Goal: Task Accomplishment & Management: Complete application form

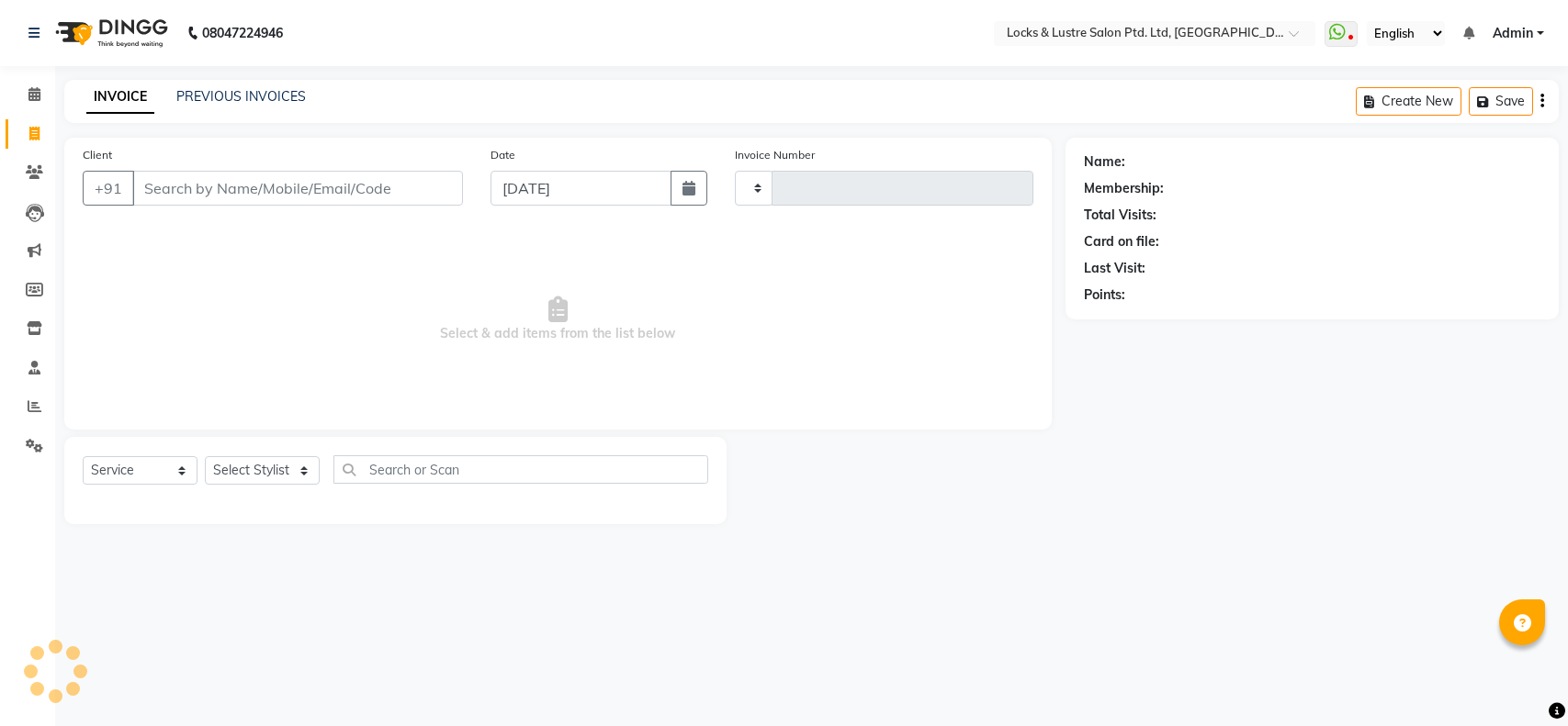
select select "service"
type input "1848"
select select "5928"
click at [280, 190] on input "Client" at bounding box center [297, 188] width 331 height 35
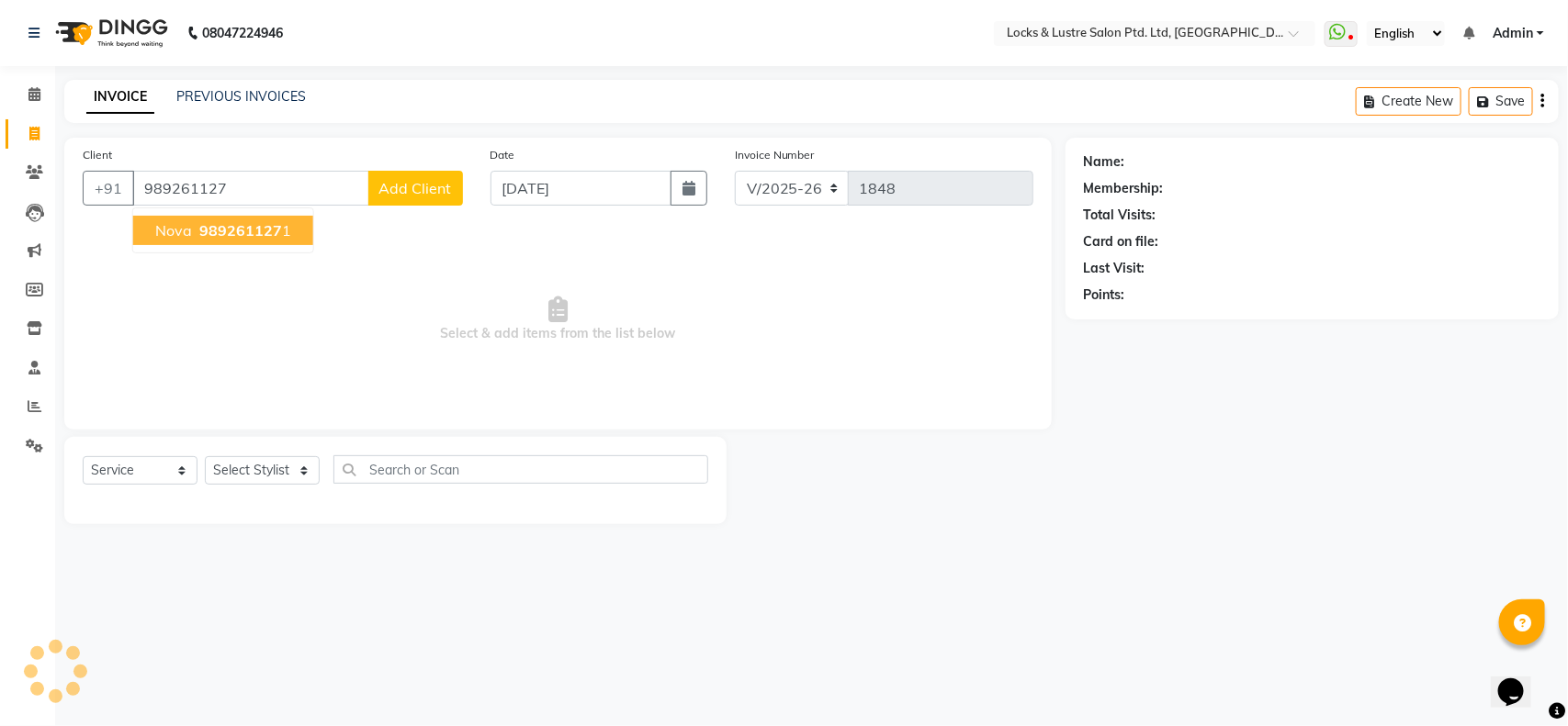
click at [234, 240] on button "nova 989261127 1" at bounding box center [223, 230] width 180 height 29
type input "9892611271"
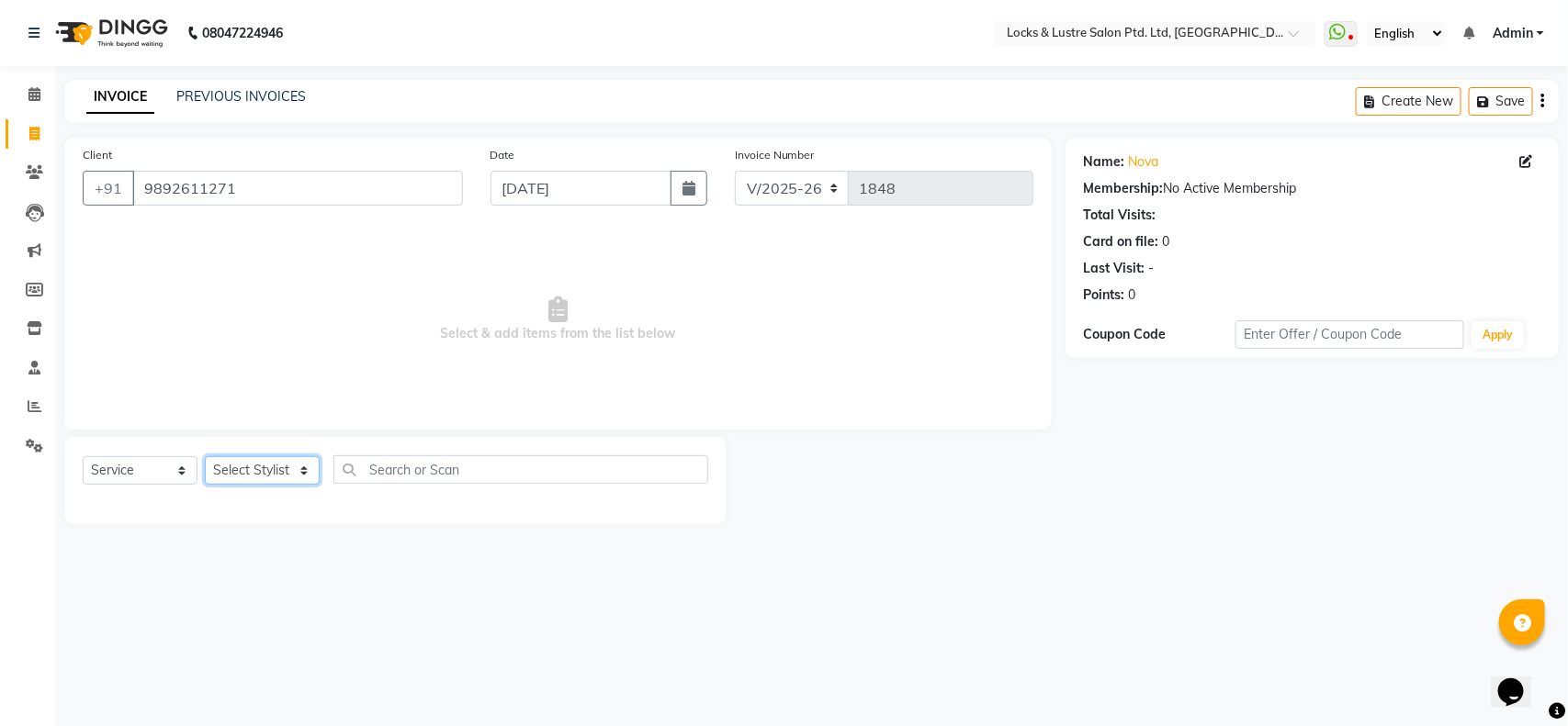
click at [230, 466] on select "Select Stylist adil Admin AHSAN SHAIKH aman Ana's Anuja anushree Ashish chandan…" at bounding box center [262, 470] width 115 height 28
select select "83836"
click at [205, 456] on select "Select Stylist adil Admin AHSAN SHAIKH aman Ana's Anuja anushree Ashish chandan…" at bounding box center [262, 470] width 115 height 28
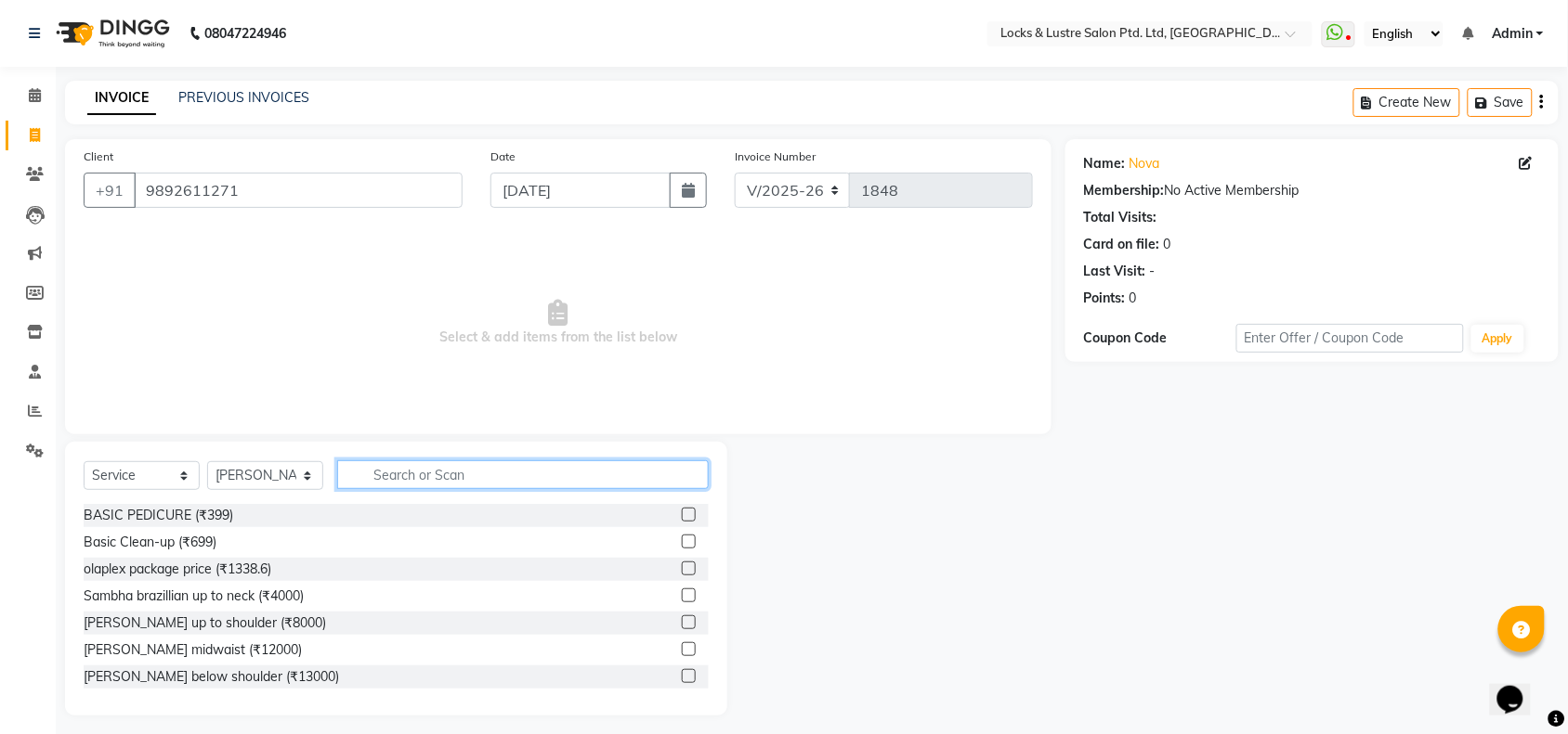
click at [423, 471] on input "text" at bounding box center [522, 475] width 371 height 29
type input "hairc"
click at [682, 517] on label at bounding box center [689, 515] width 14 height 14
click at [682, 517] on input "checkbox" at bounding box center [688, 516] width 12 height 12
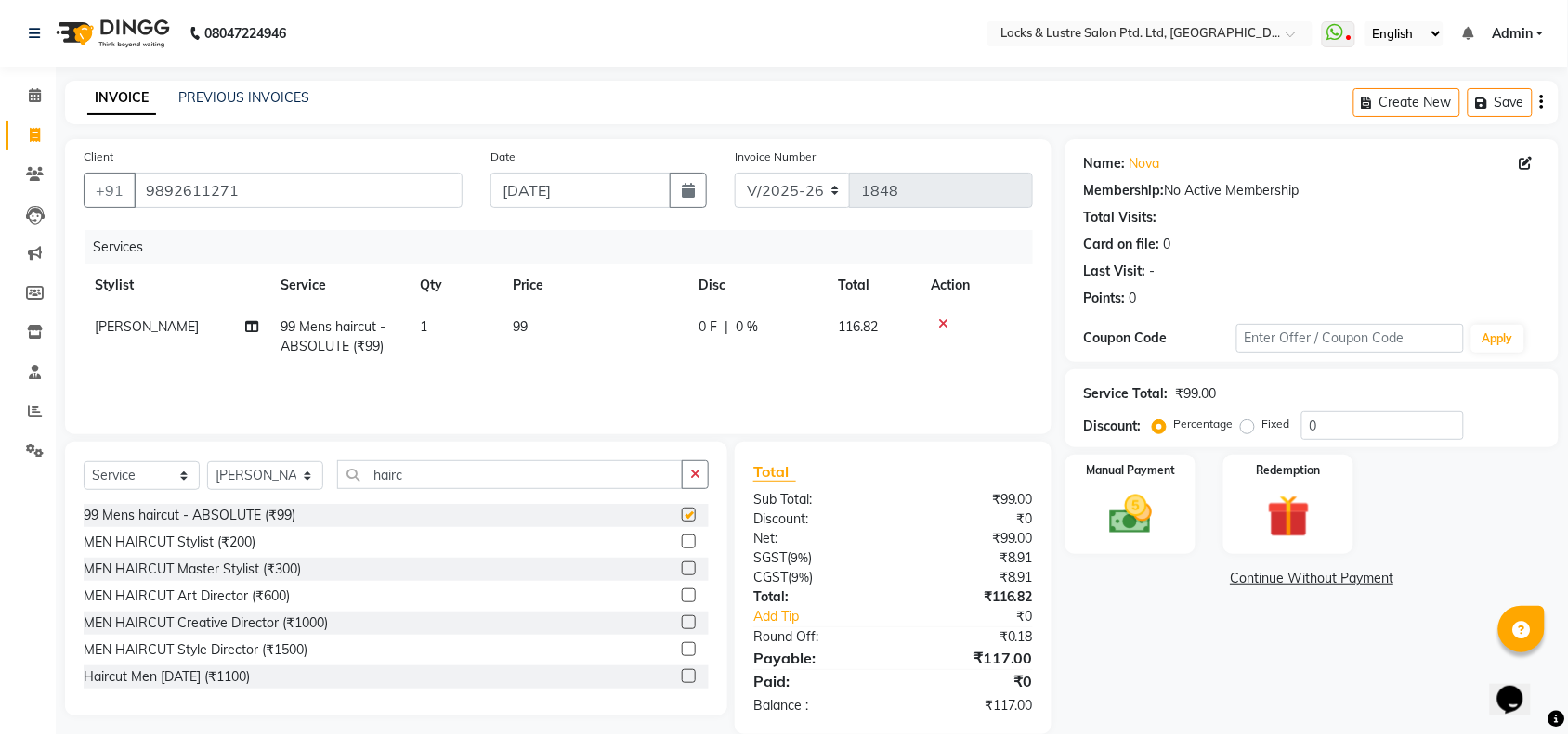
checkbox input "false"
click at [1158, 506] on img at bounding box center [1130, 515] width 72 height 51
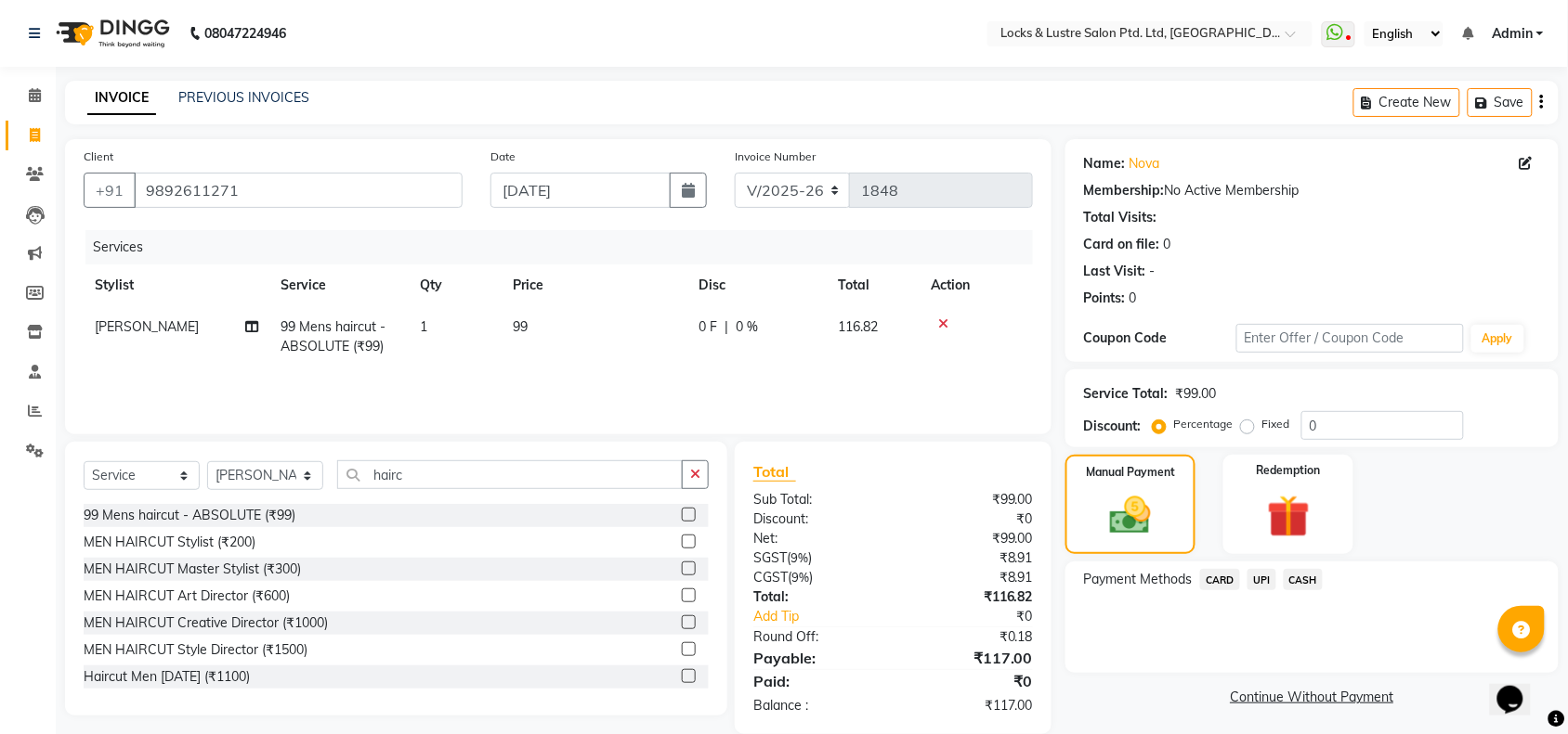
click at [1260, 582] on span "UPI" at bounding box center [1262, 580] width 29 height 21
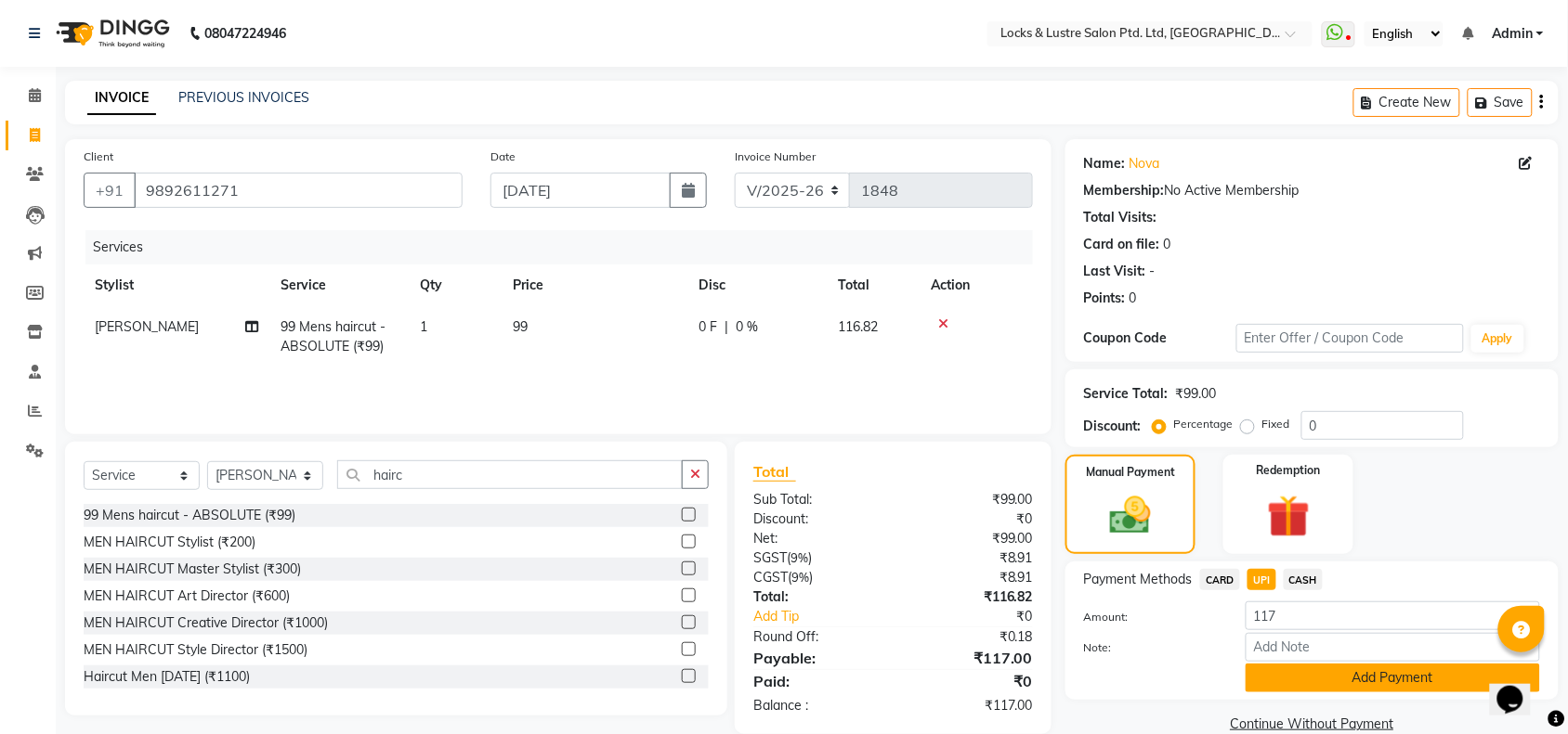
click at [1358, 673] on button "Add Payment" at bounding box center [1393, 678] width 295 height 29
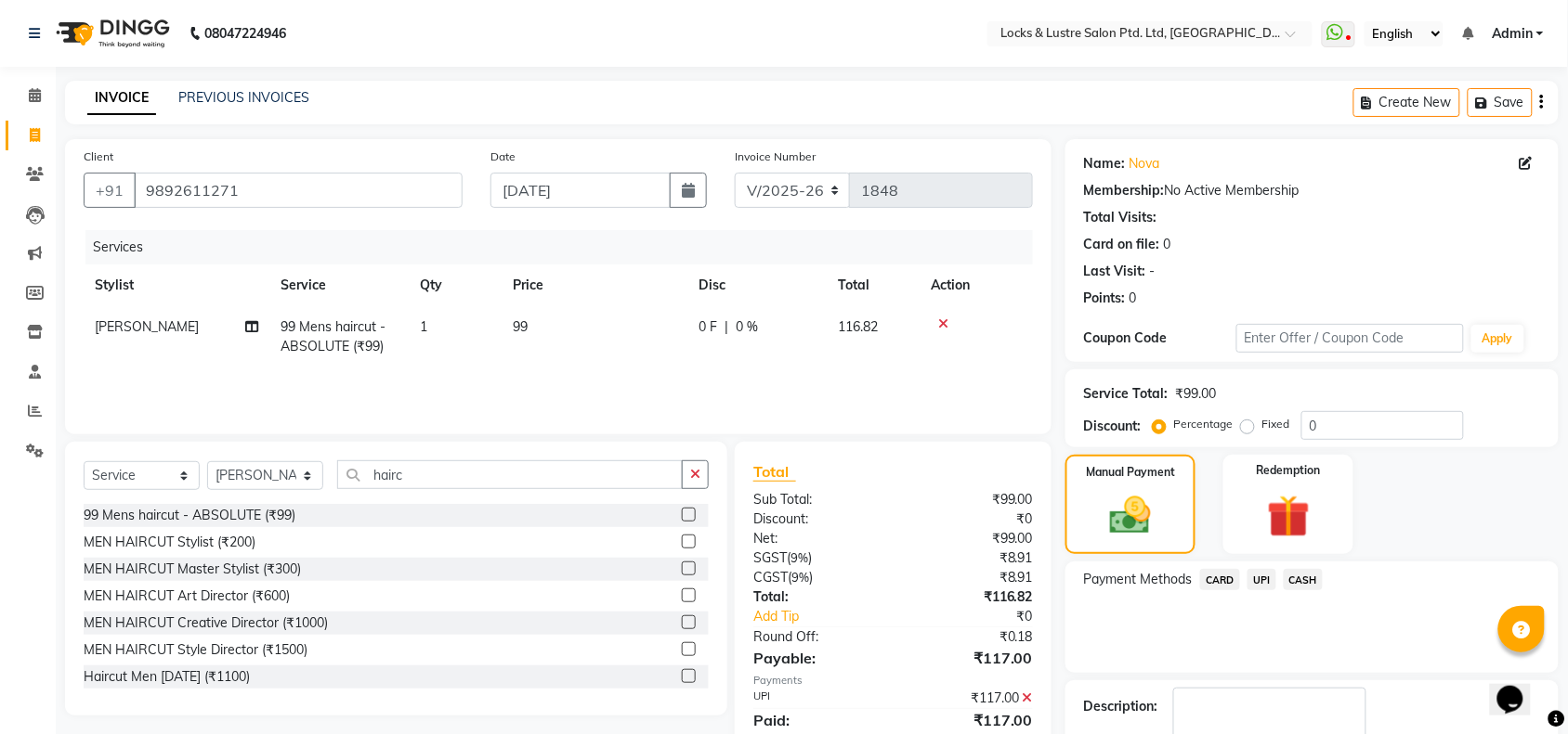
click at [1248, 572] on span "UPI" at bounding box center [1262, 580] width 29 height 21
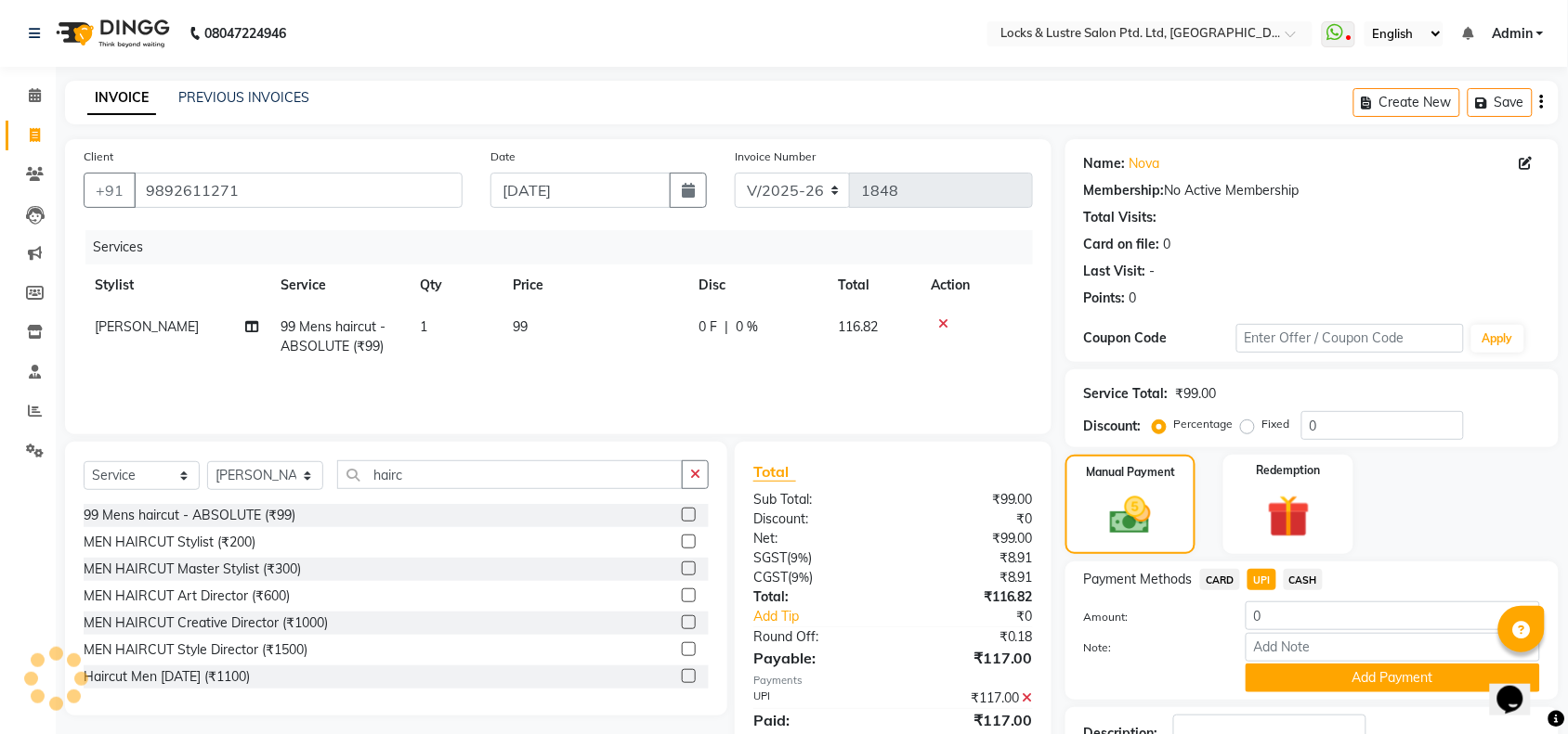
scroll to position [136, 0]
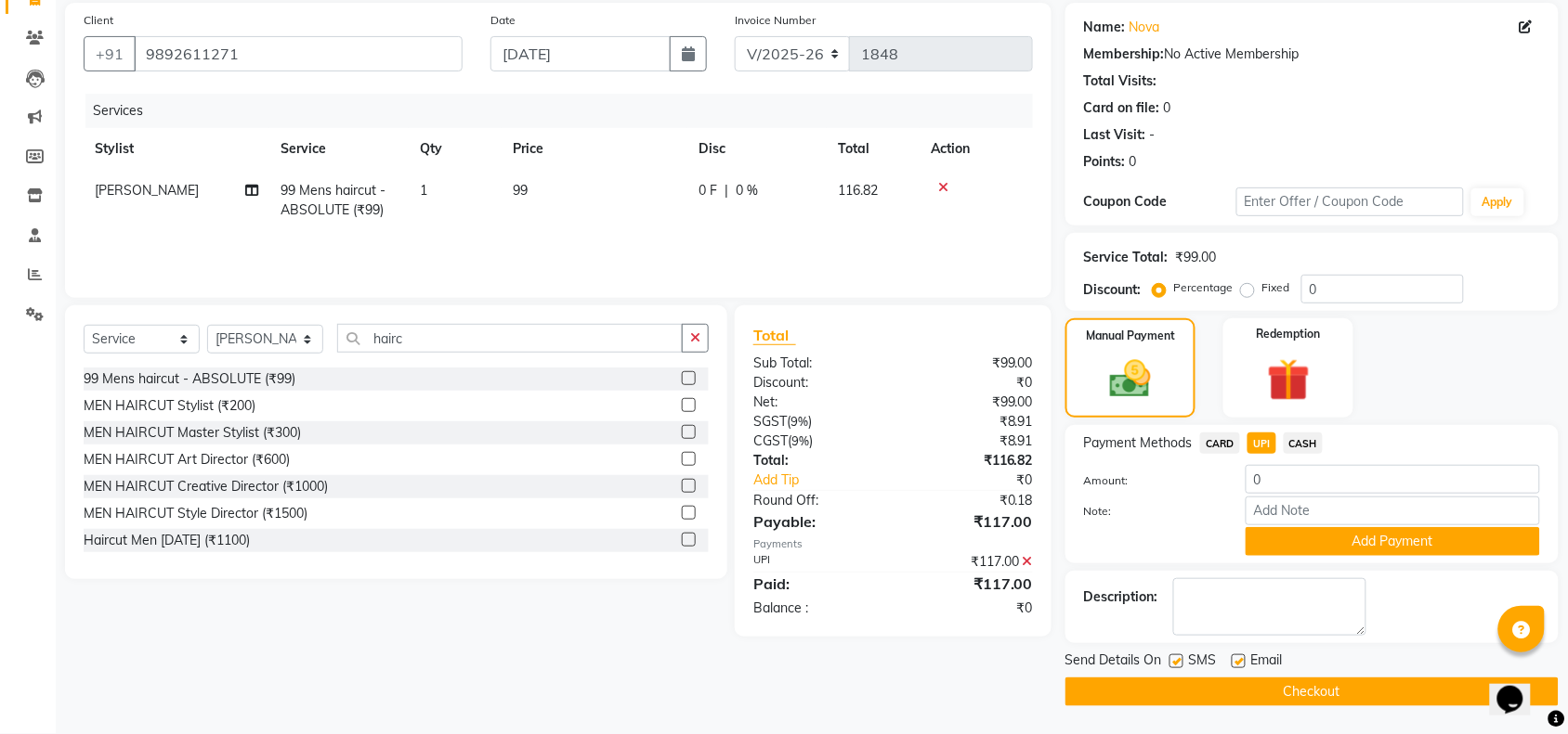
click at [1208, 684] on button "Checkout" at bounding box center [1311, 692] width 493 height 29
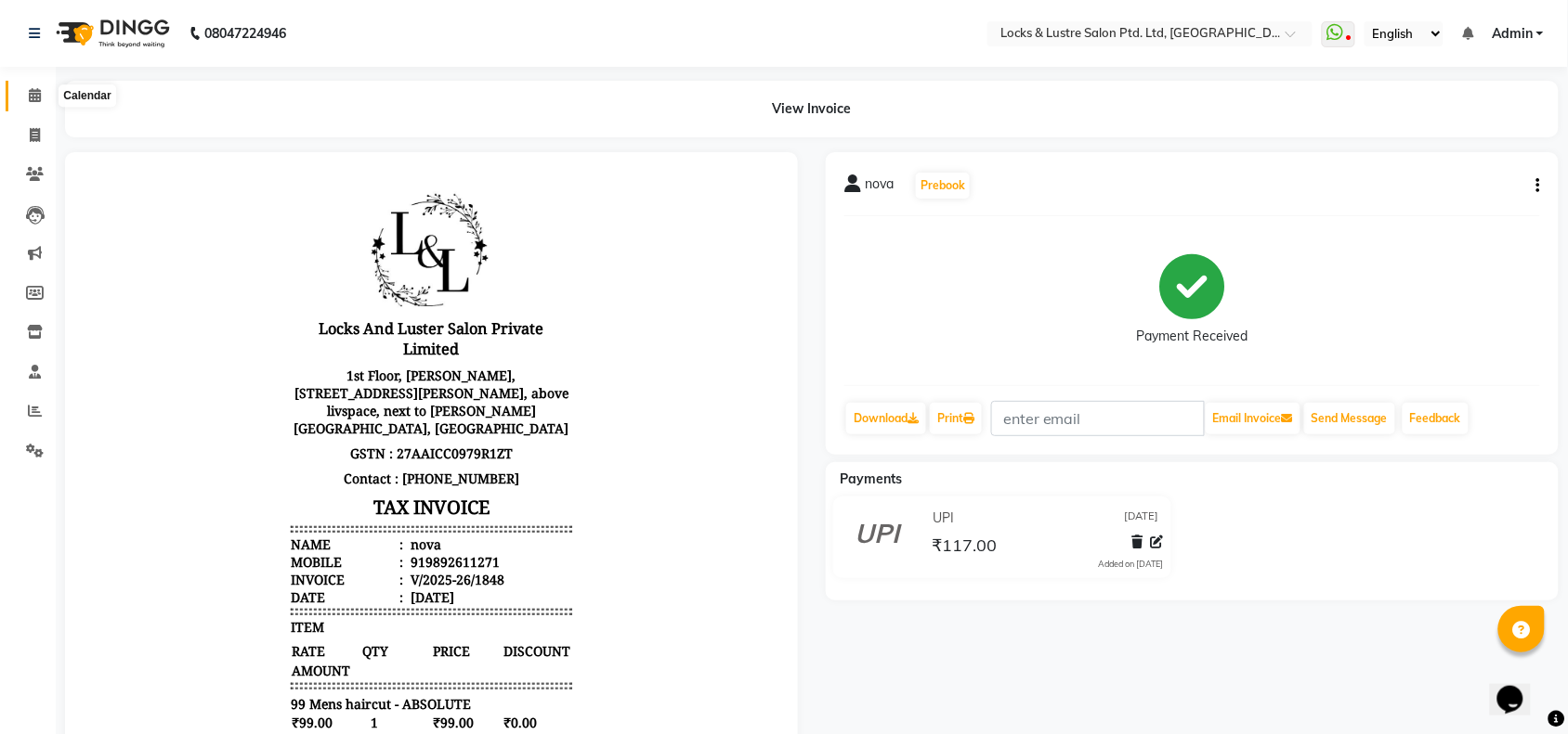
click at [20, 92] on span at bounding box center [34, 96] width 32 height 21
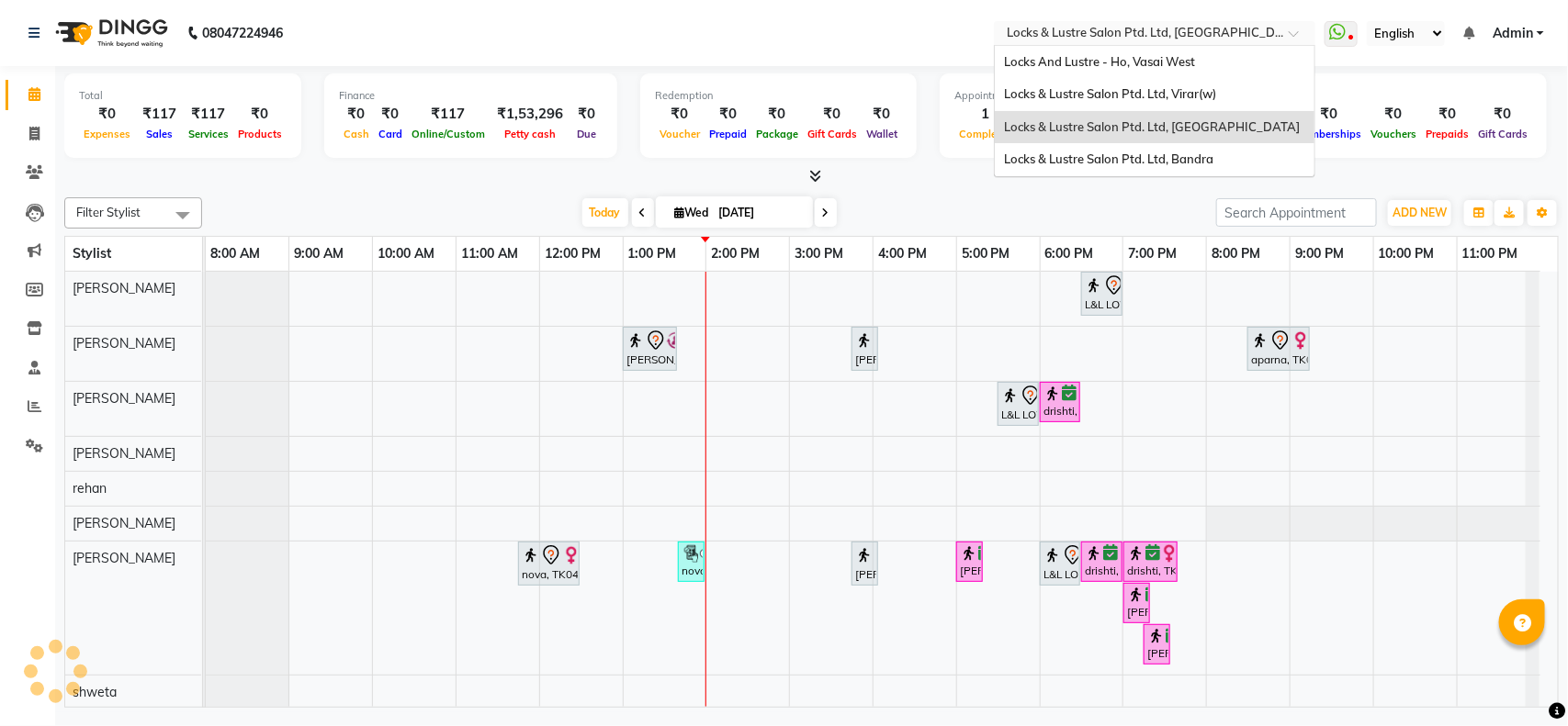
click at [1163, 33] on input "text" at bounding box center [1136, 34] width 266 height 18
click at [1146, 157] on span "Locks & Lustre Salon Ptd. Ltd, Bandra" at bounding box center [1109, 159] width 209 height 15
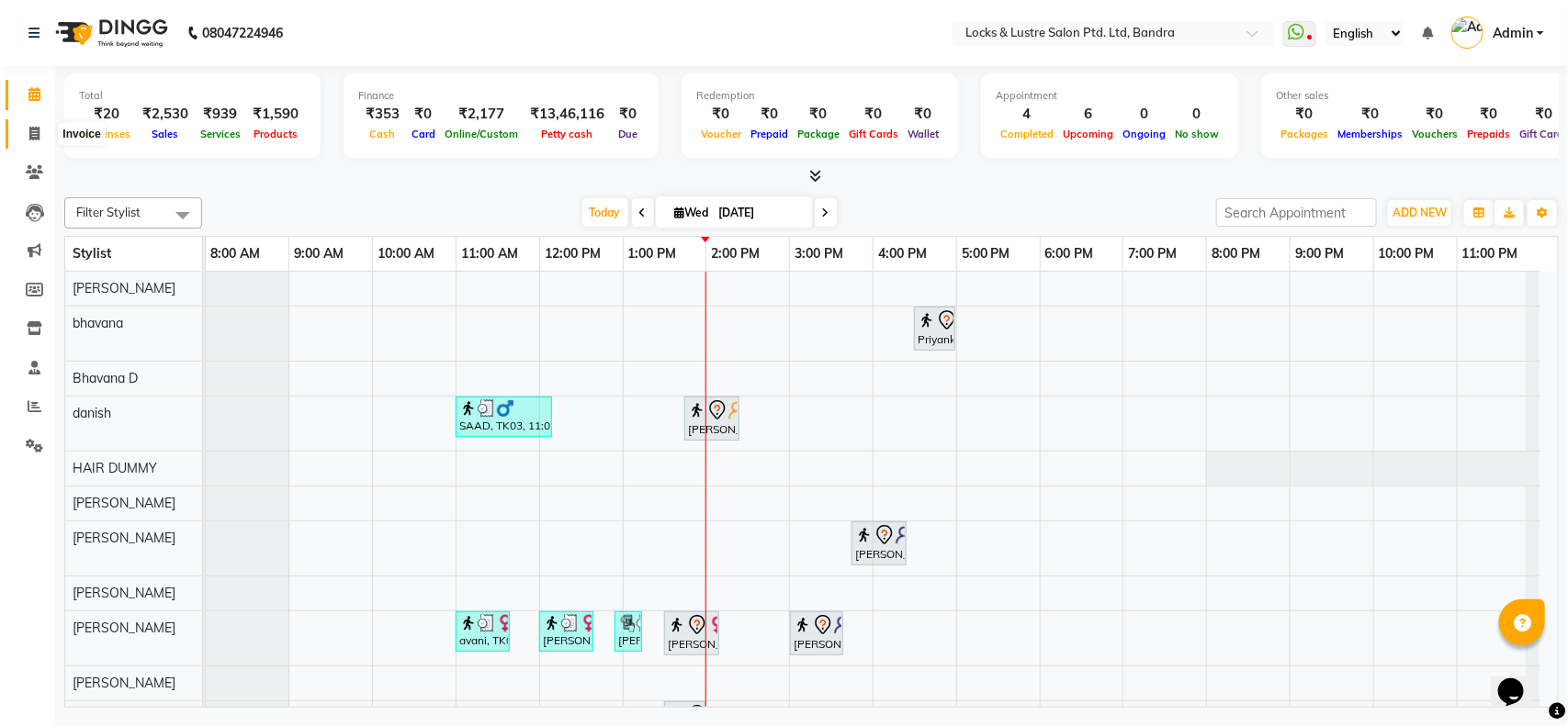
click at [20, 134] on span at bounding box center [34, 134] width 32 height 21
select select "service"
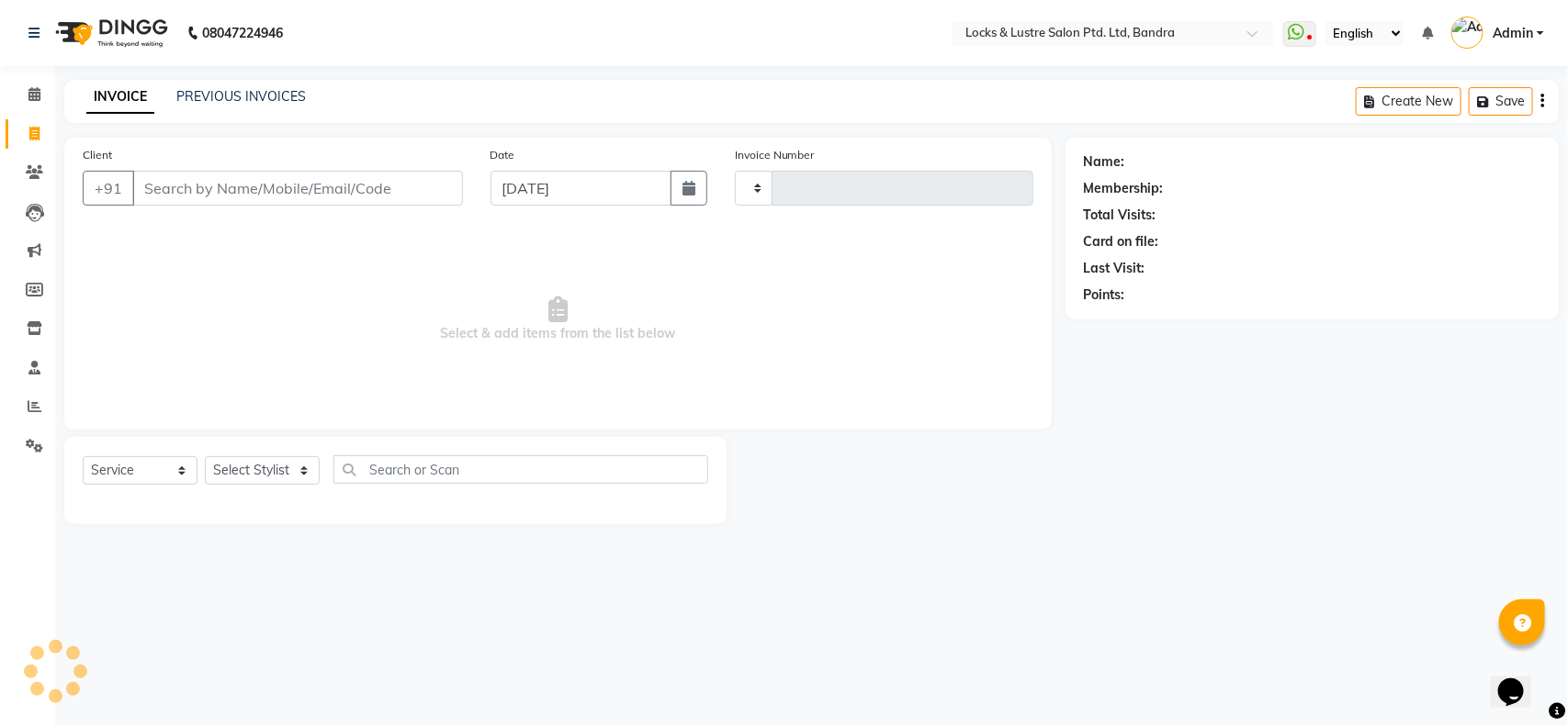
type input "2259"
select select "6029"
click at [245, 96] on link "PREVIOUS INVOICES" at bounding box center [241, 96] width 129 height 17
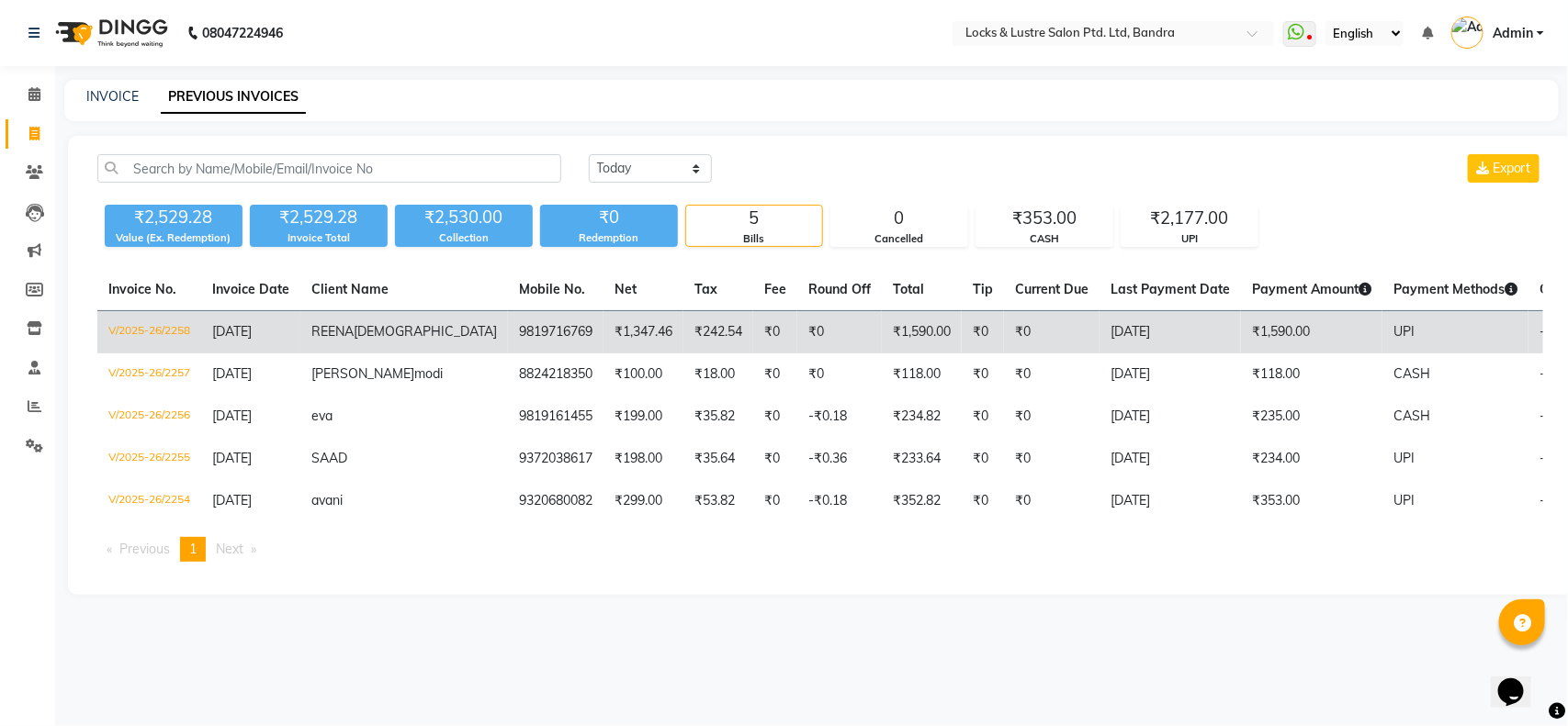
click at [157, 328] on td "V/2025-26/2258" at bounding box center [149, 333] width 104 height 43
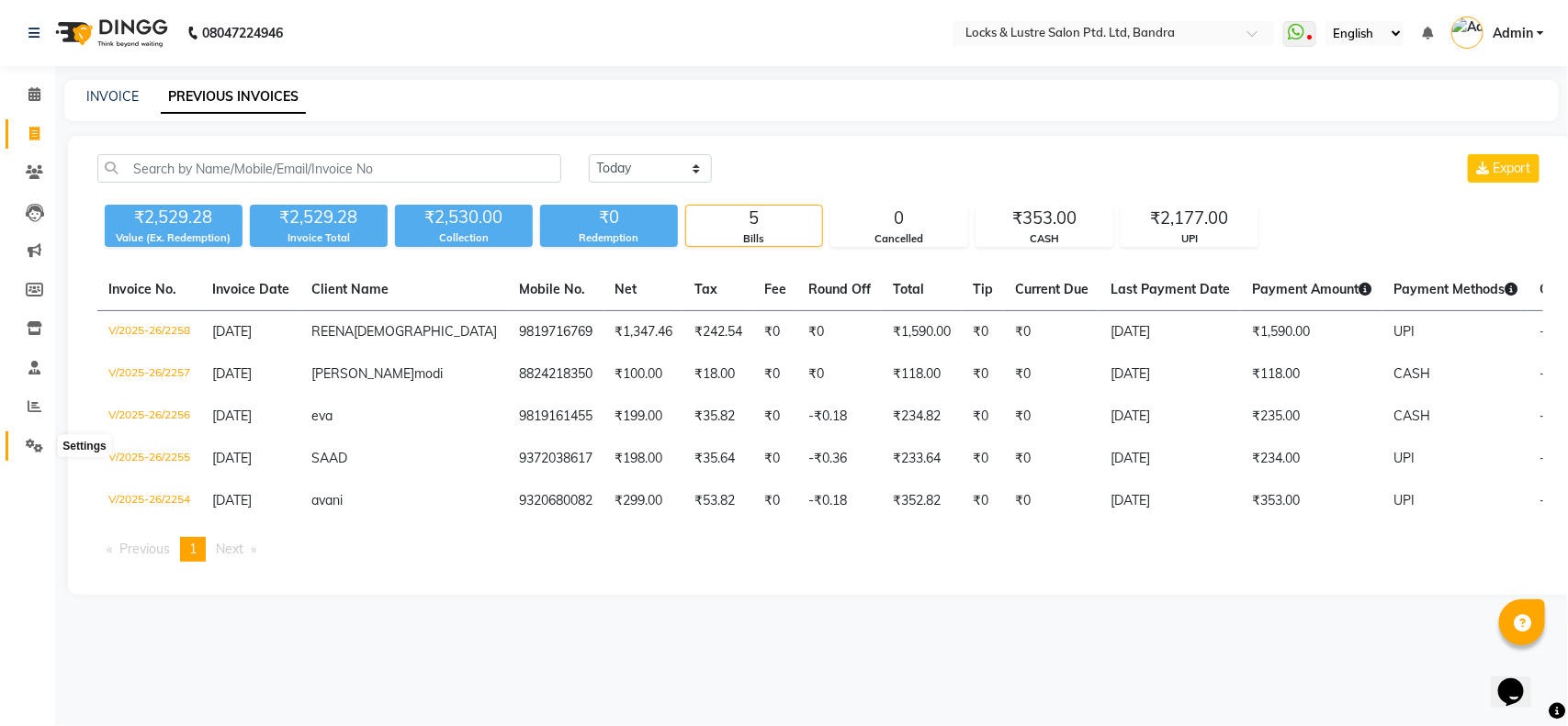
click at [33, 441] on icon at bounding box center [34, 445] width 18 height 14
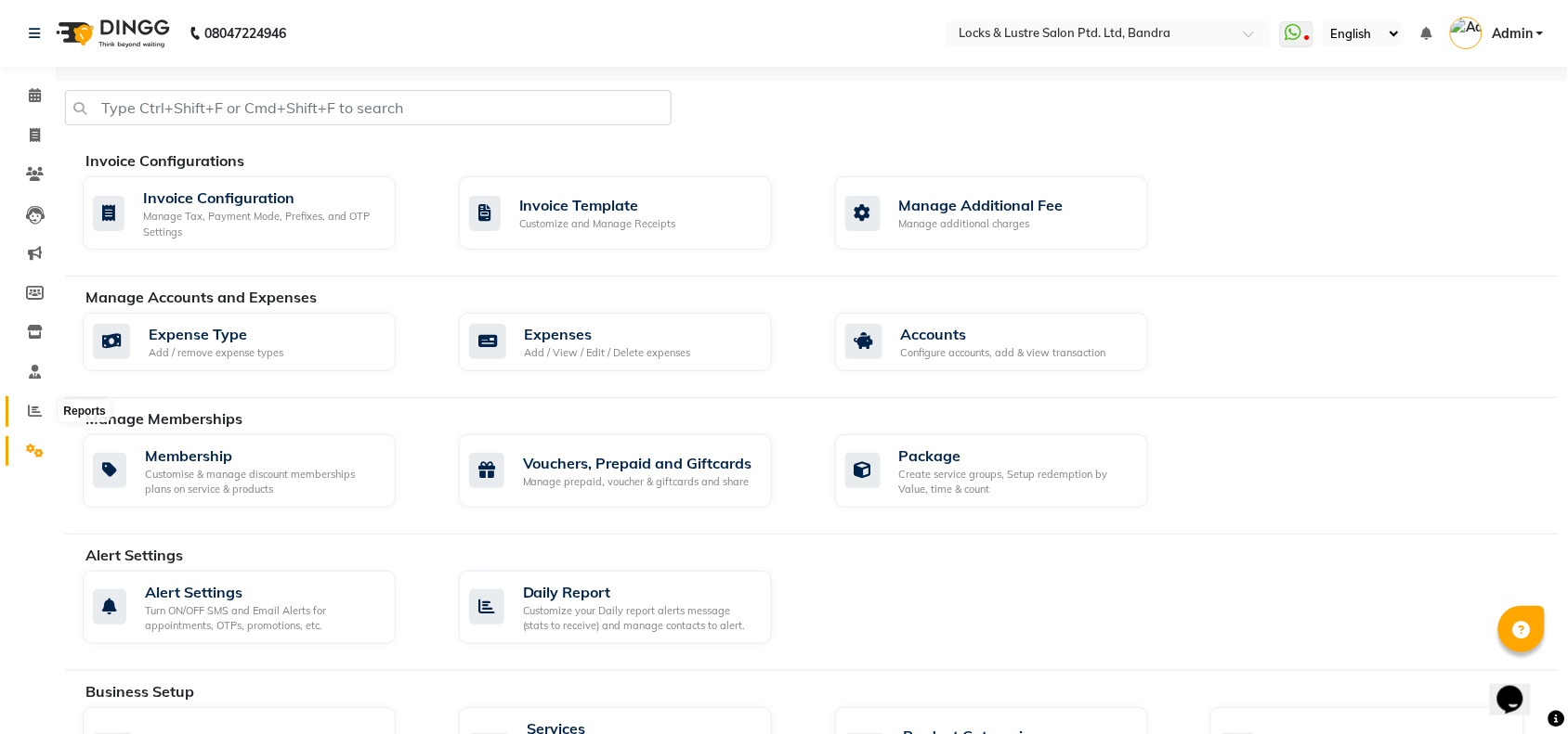
click at [38, 401] on span at bounding box center [34, 412] width 32 height 21
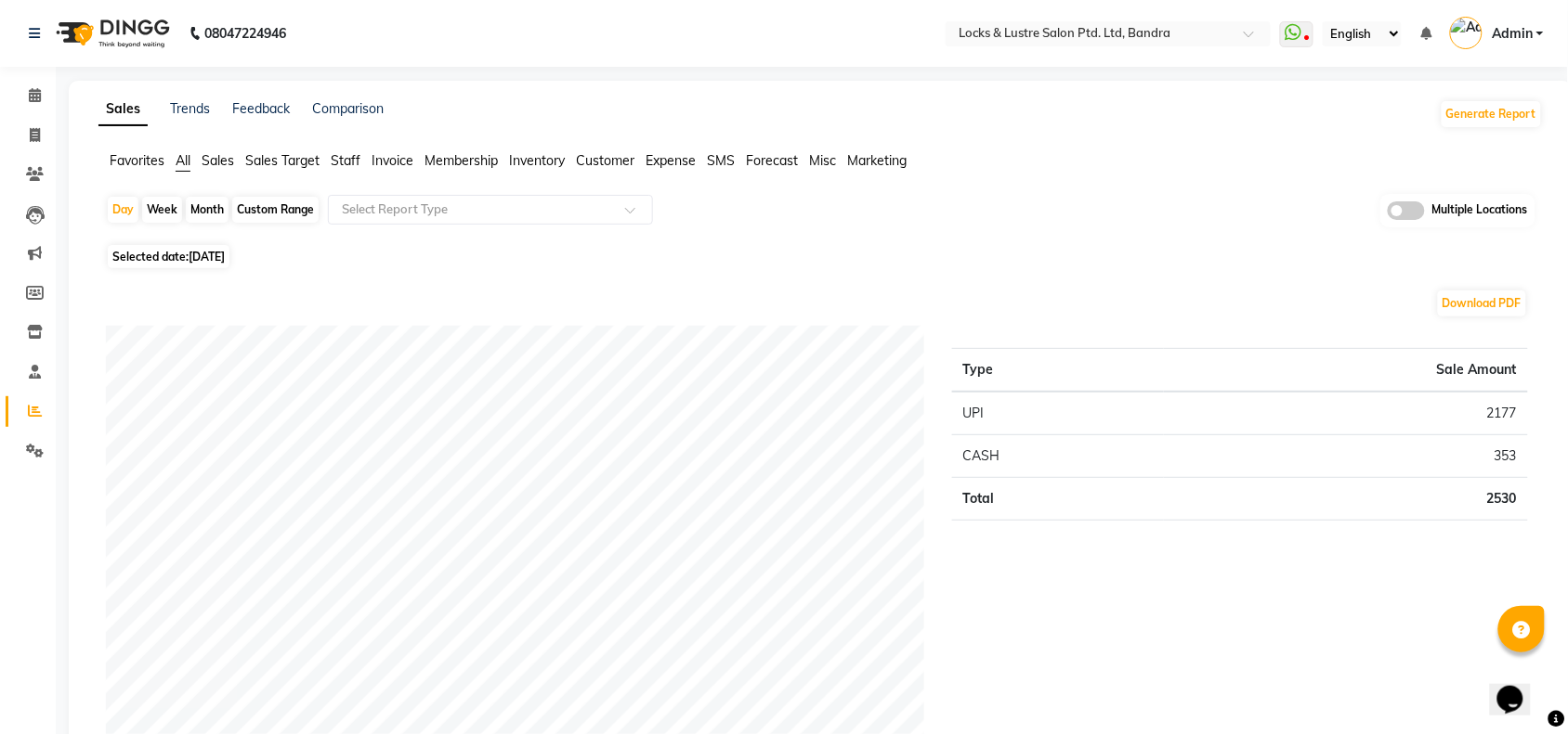
click at [341, 165] on span "Staff" at bounding box center [345, 161] width 30 height 17
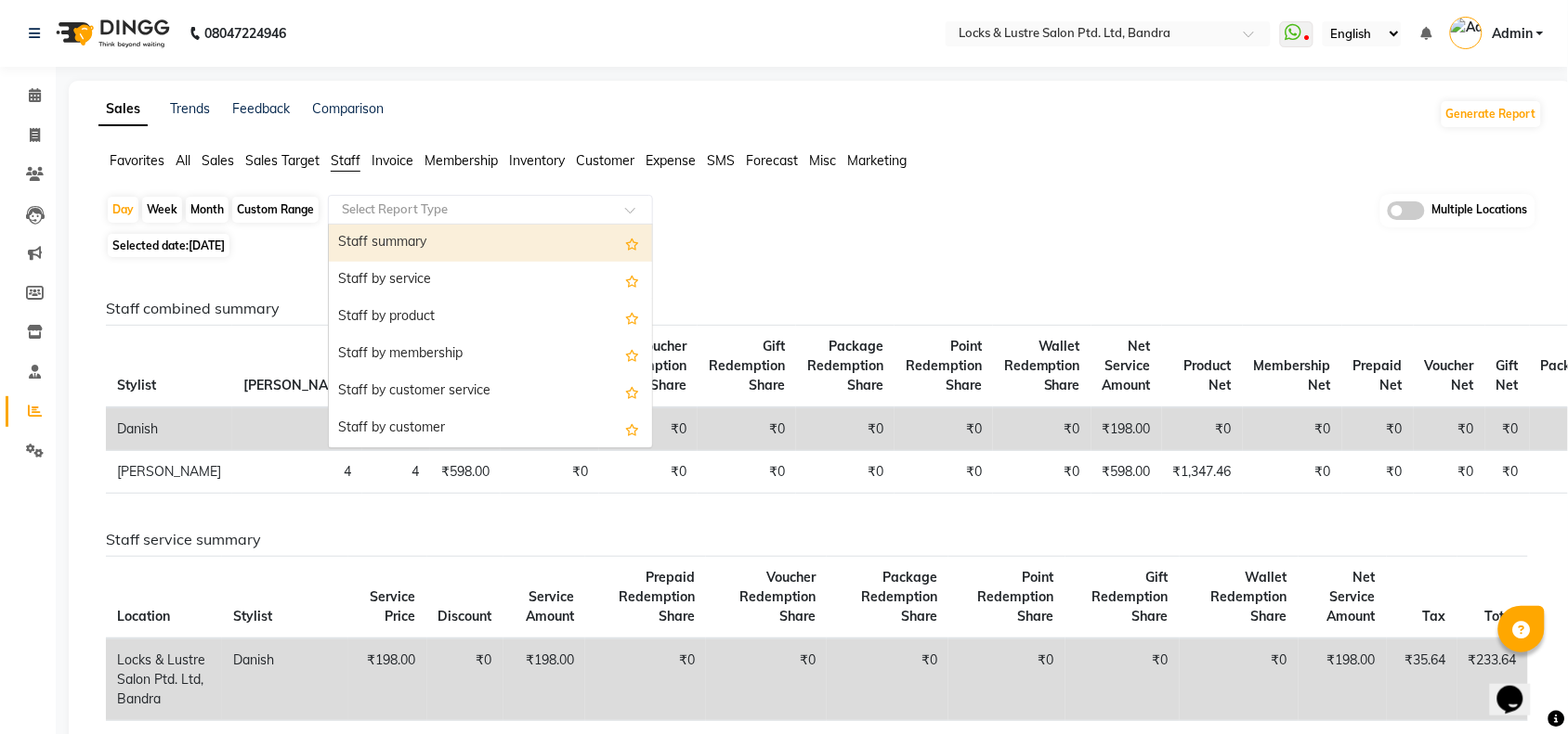
click at [471, 212] on input "text" at bounding box center [471, 209] width 267 height 18
click at [437, 246] on div "Staff summary" at bounding box center [490, 243] width 323 height 37
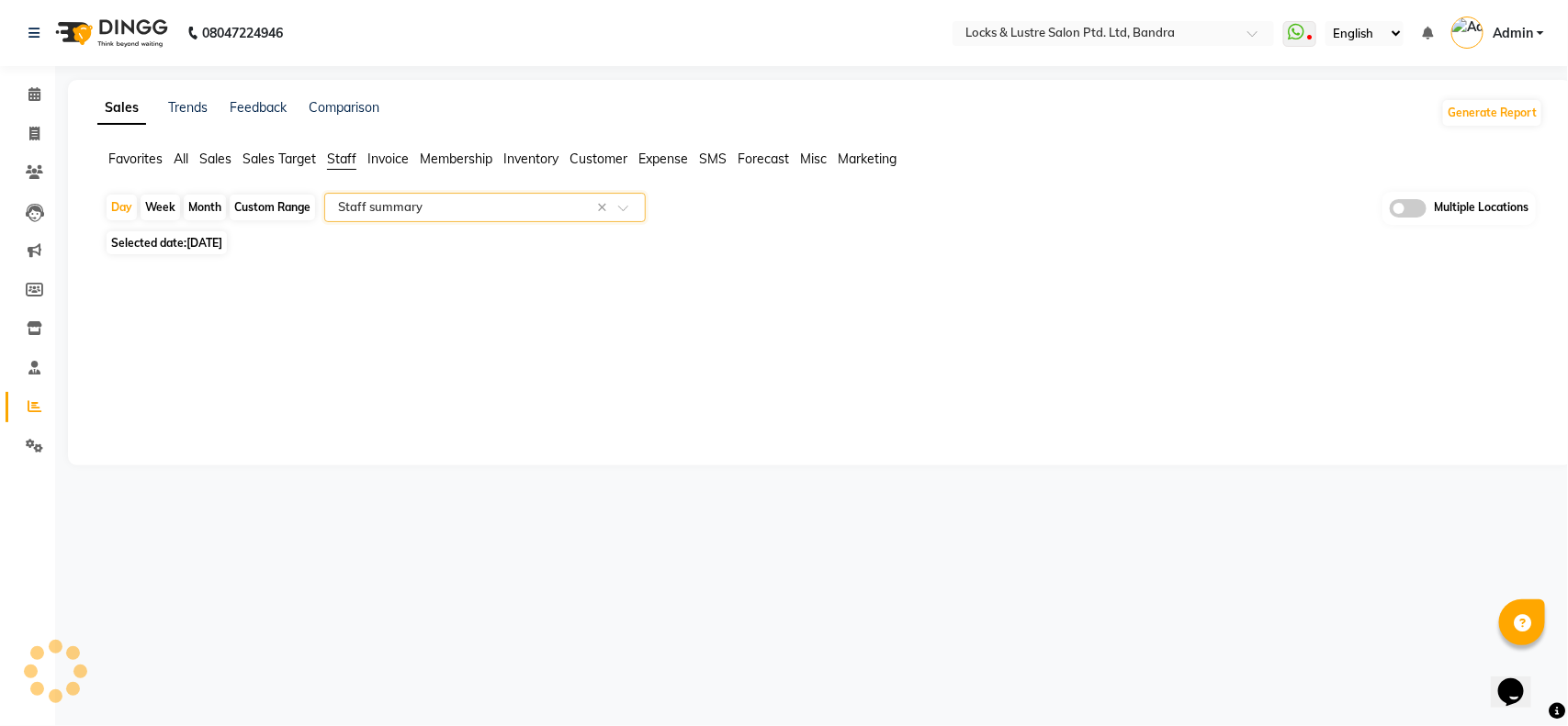
select select "full_report"
select select "csv"
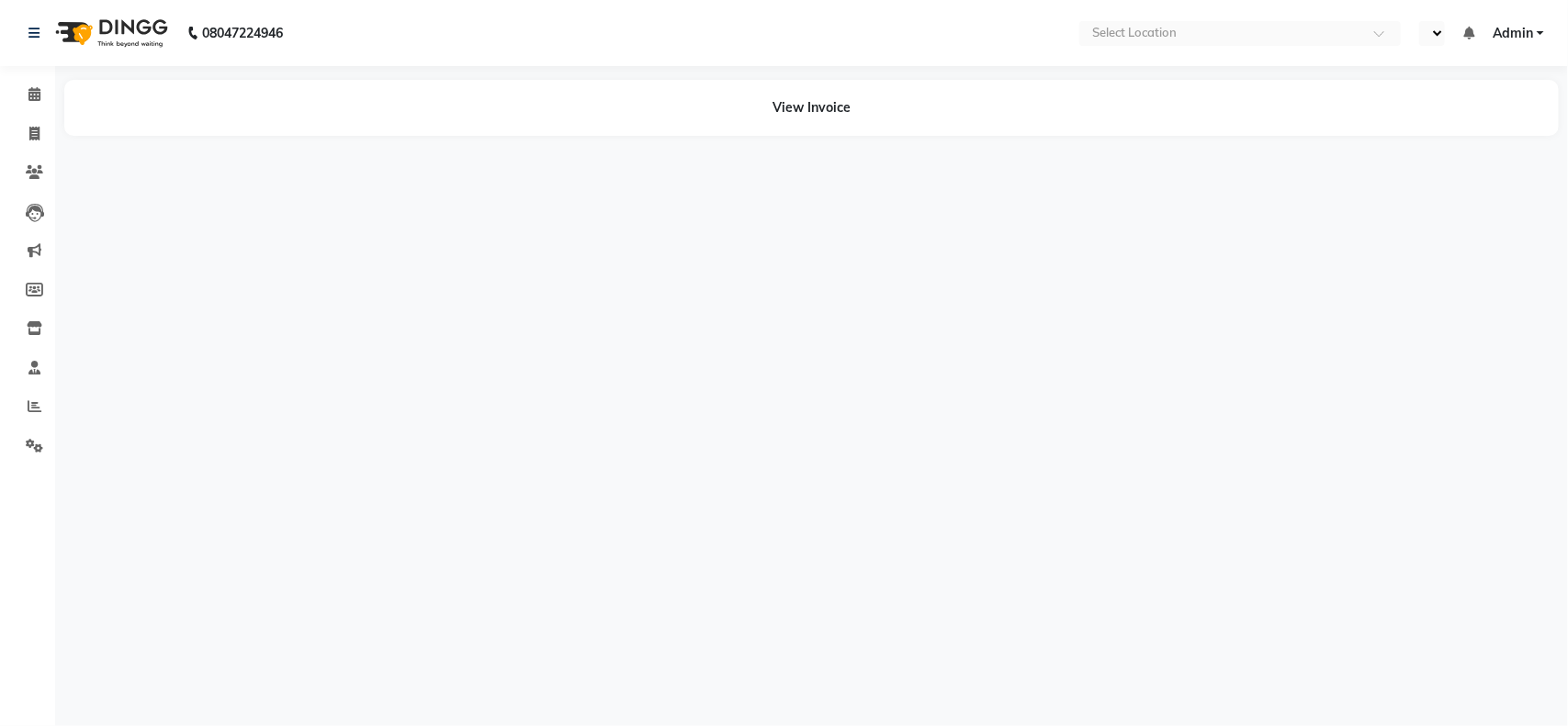
select select "en"
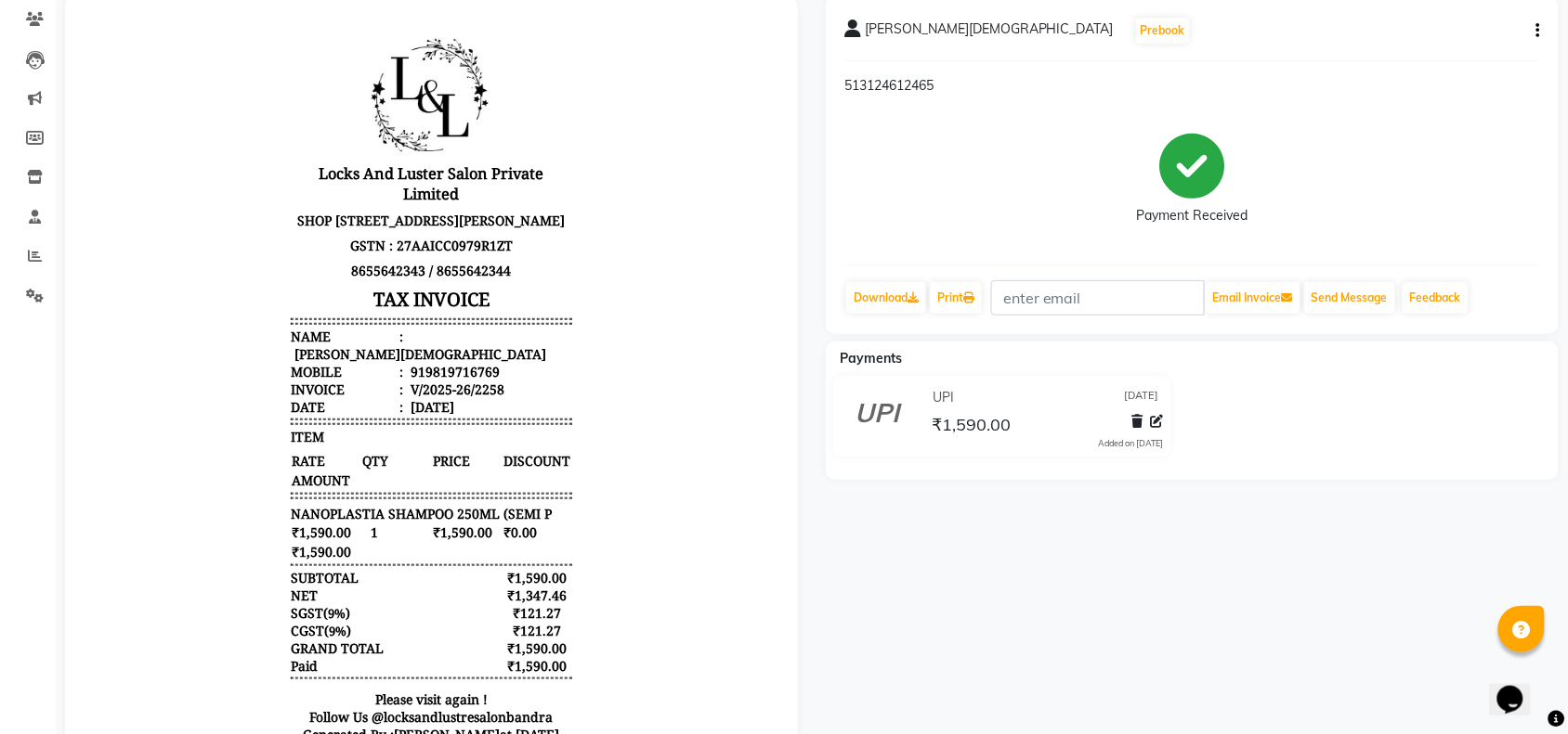
scroll to position [156, 0]
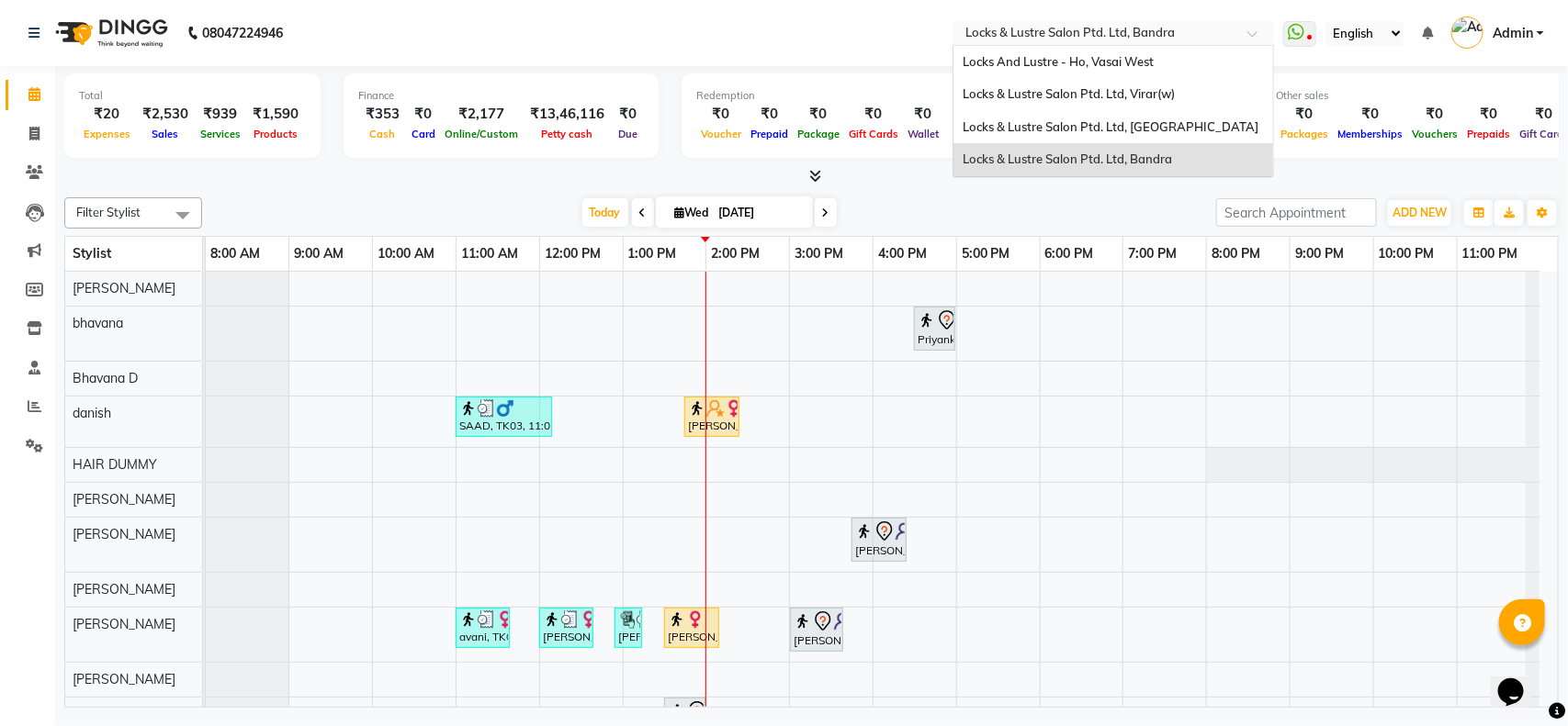
click at [1173, 34] on input "text" at bounding box center [1094, 34] width 266 height 18
click at [1093, 123] on span "Locks & Lustre Salon Ptd. Ltd, [GEOGRAPHIC_DATA]" at bounding box center [1110, 127] width 296 height 15
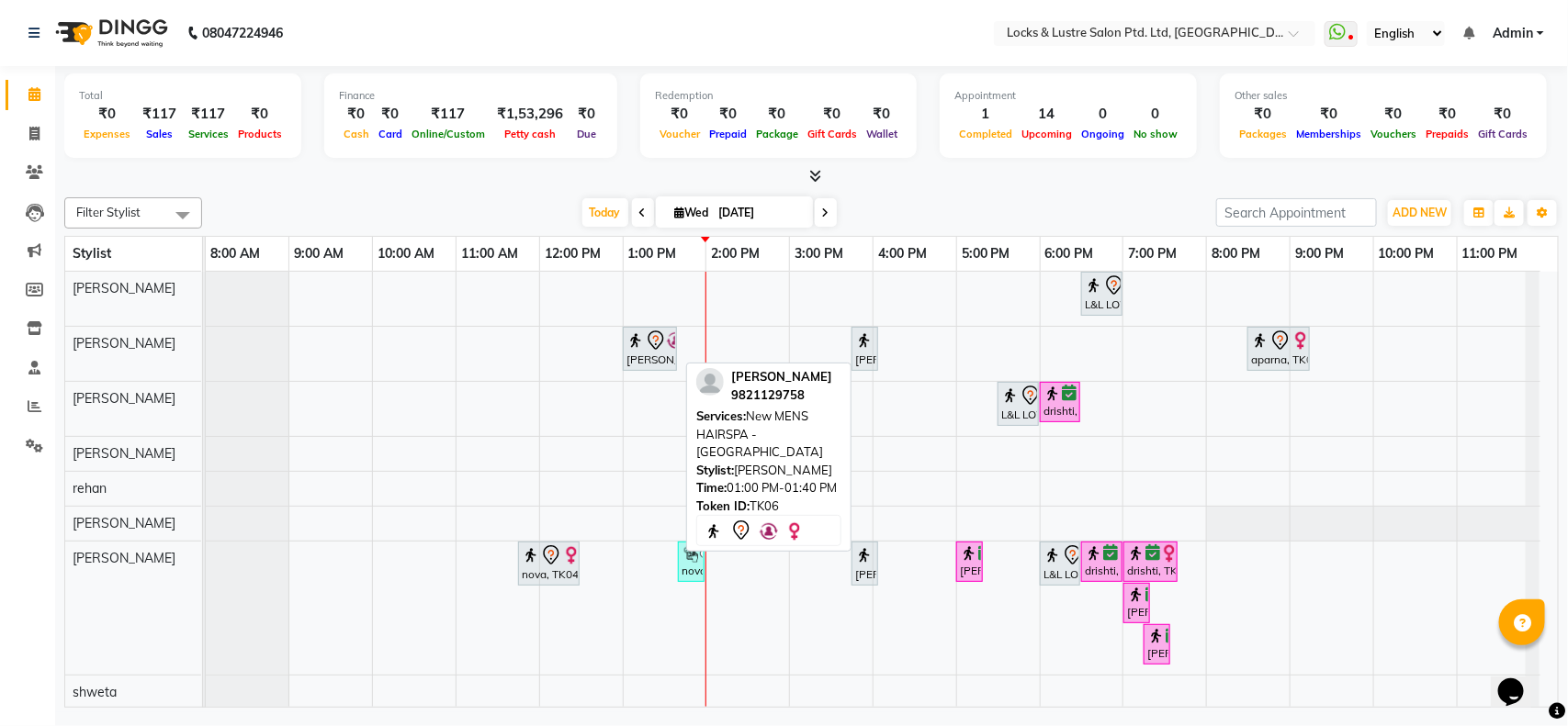
click at [652, 361] on div "[PERSON_NAME], TK06, 01:00 PM-01:40 PM, New MENS HAIRSPA - MO" at bounding box center [650, 349] width 51 height 39
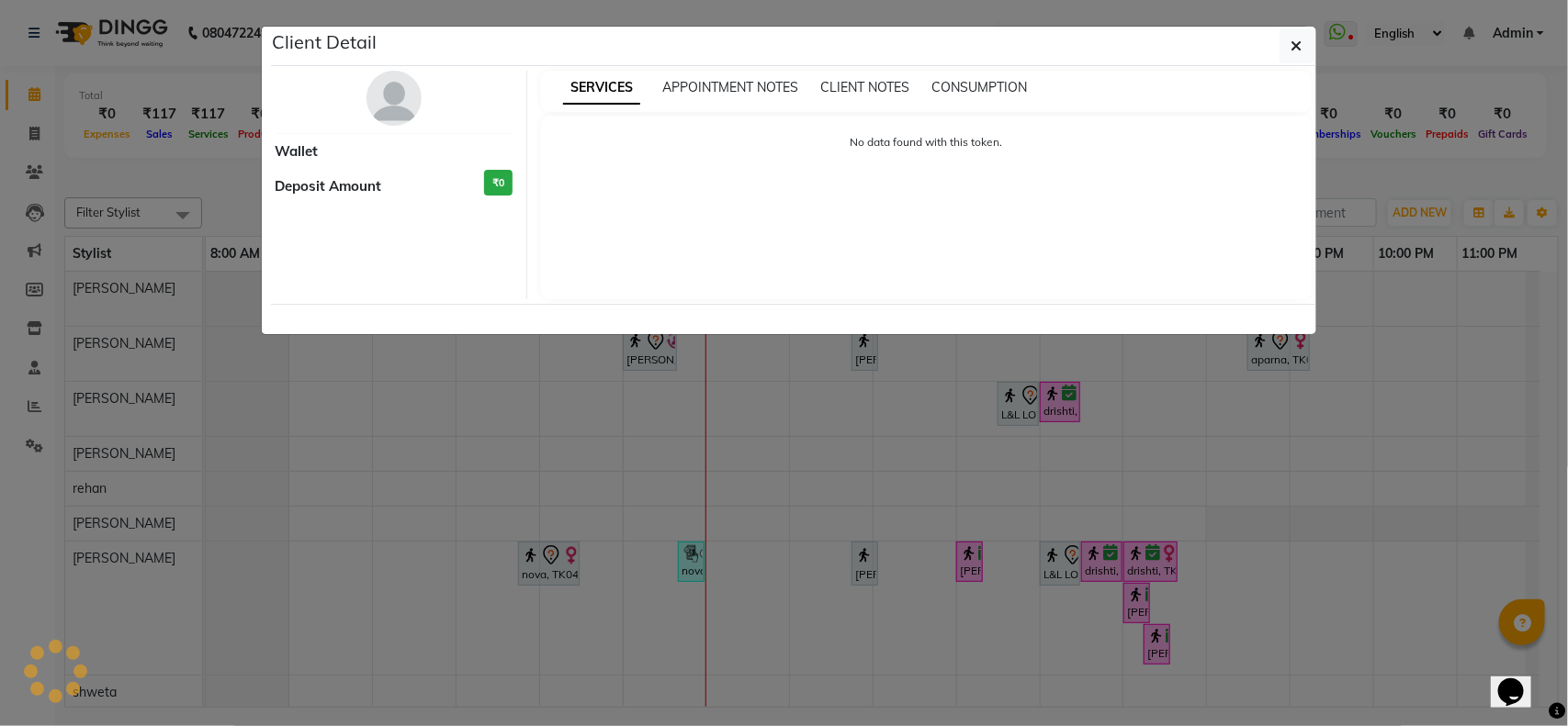
select select "7"
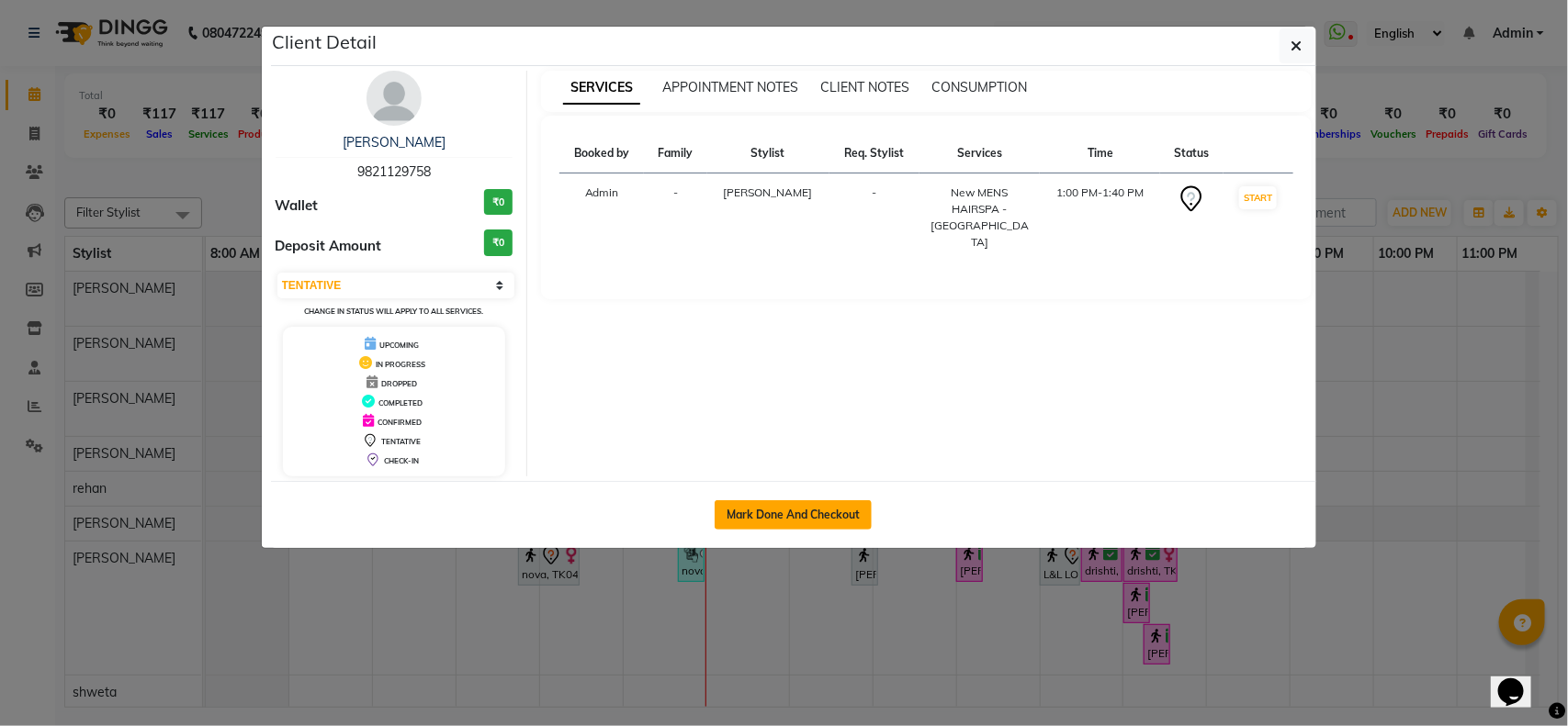
click at [772, 512] on button "Mark Done And Checkout" at bounding box center [793, 515] width 158 height 29
select select "service"
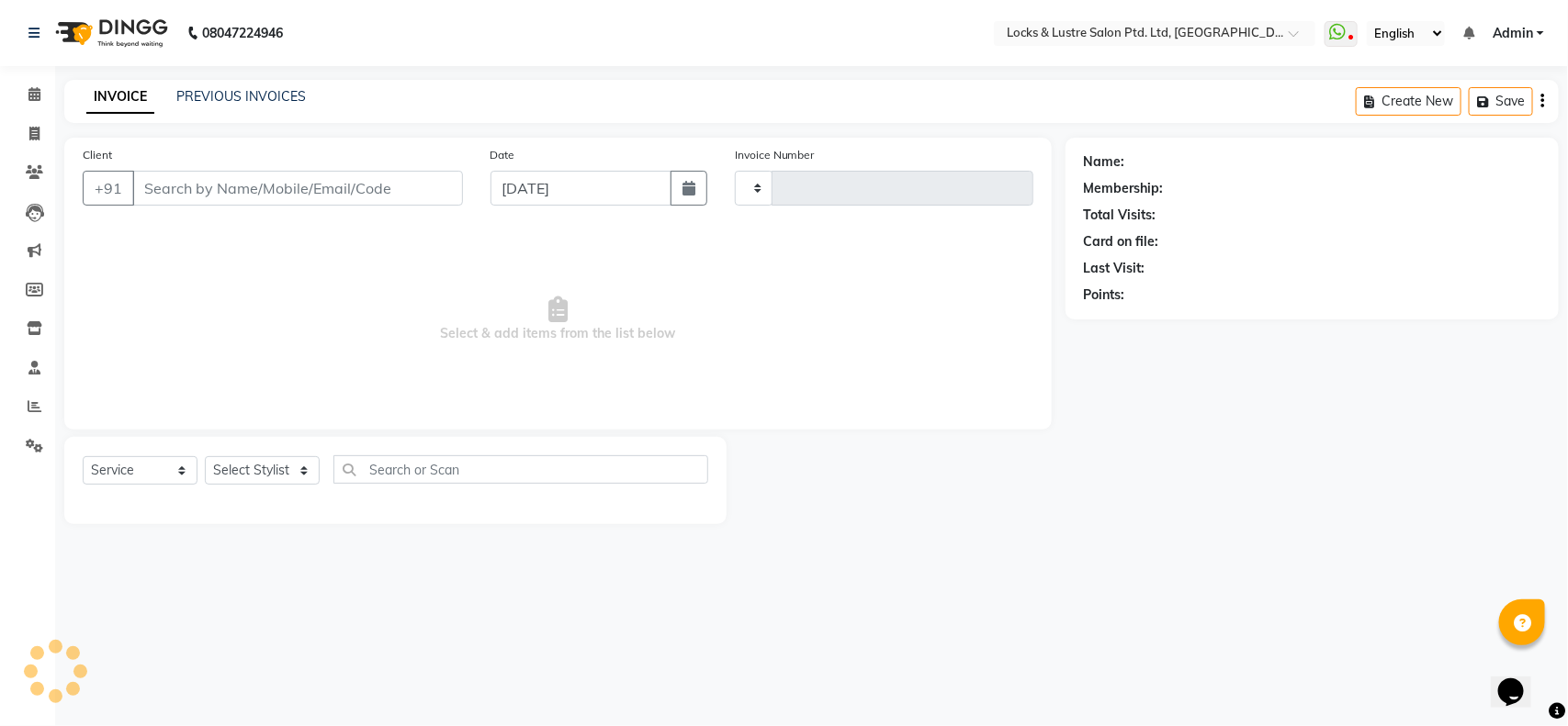
type input "1849"
select select "5928"
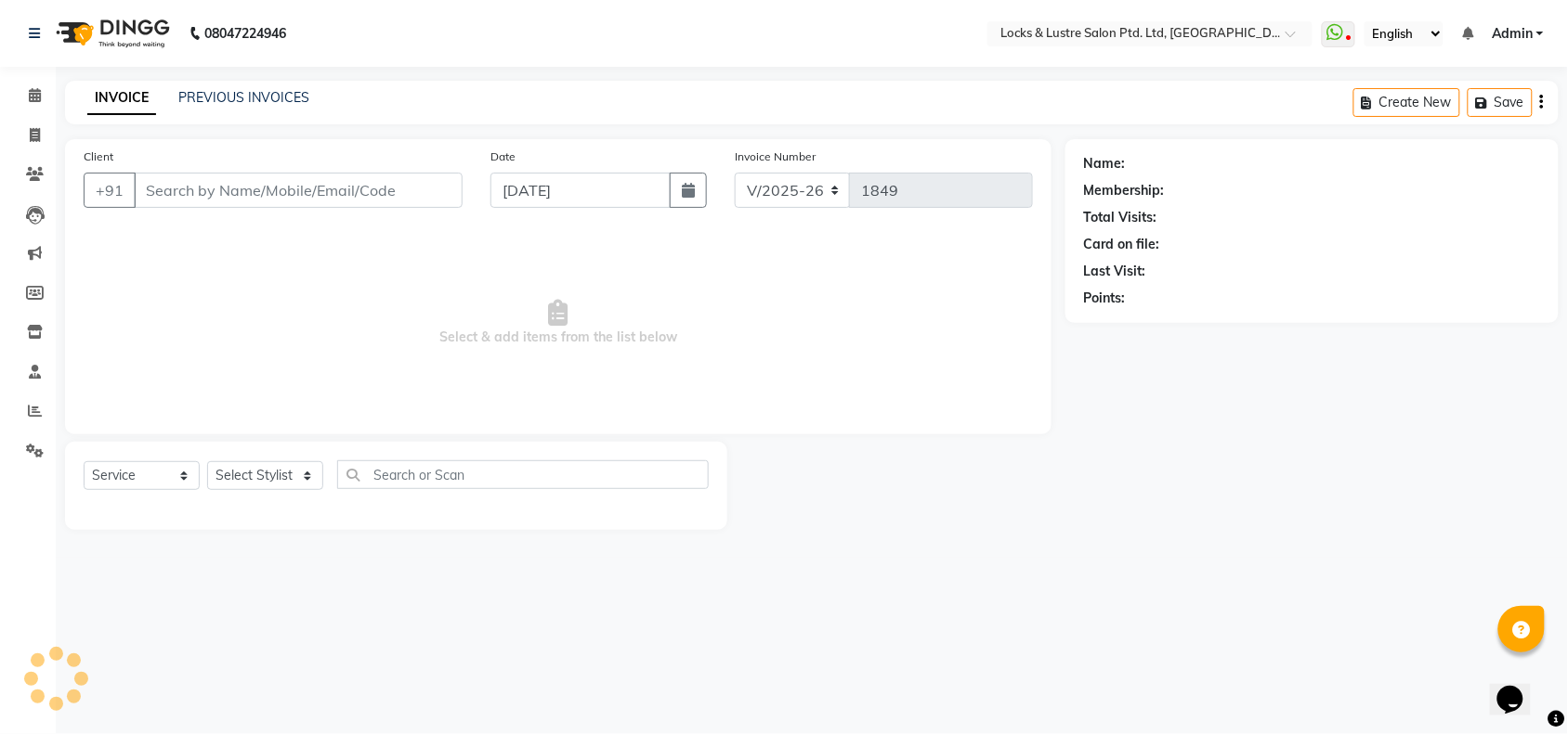
type input "9821129758"
select select "89162"
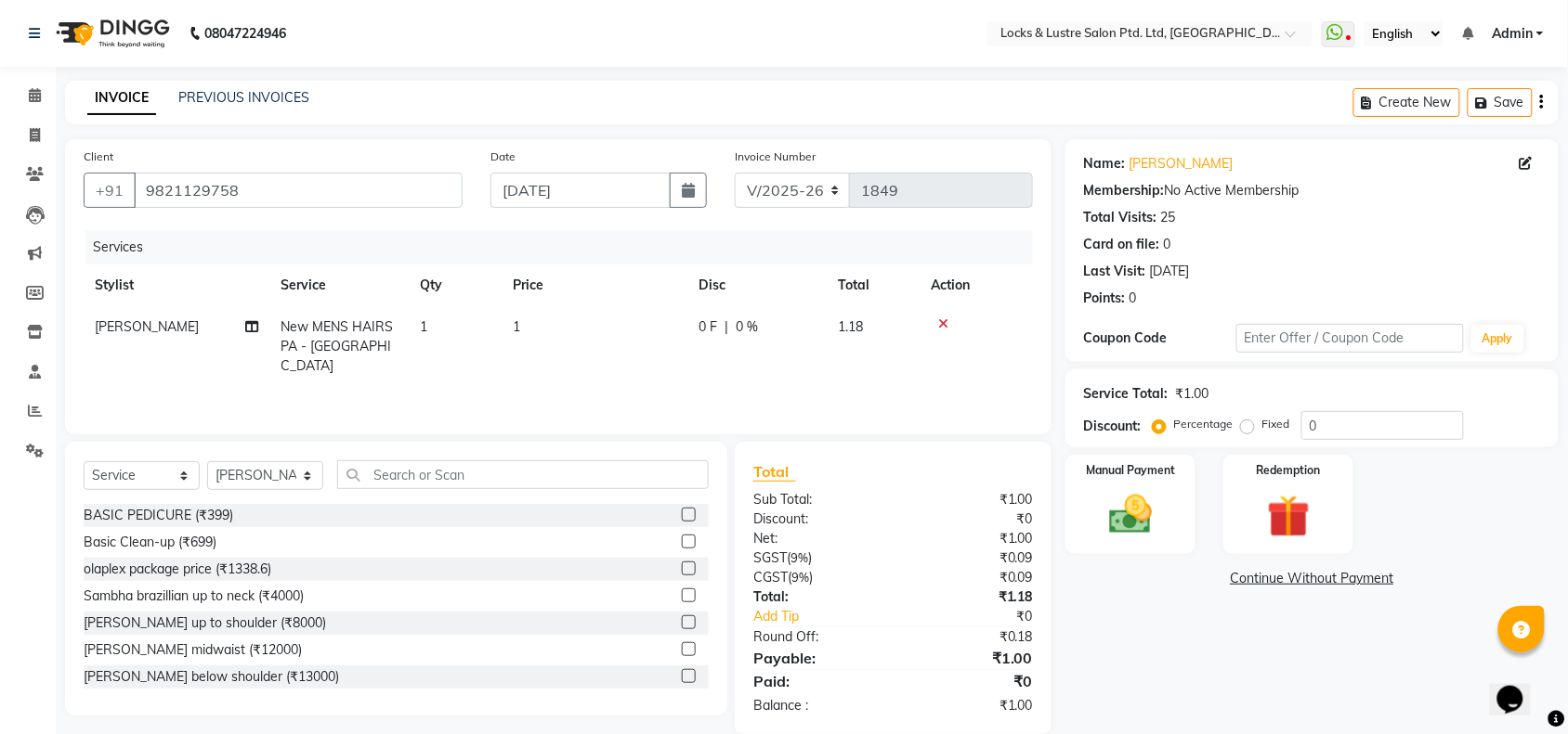
click at [330, 333] on span "New MENS HAIRSPA - MO" at bounding box center [337, 346] width 113 height 55
select select "89162"
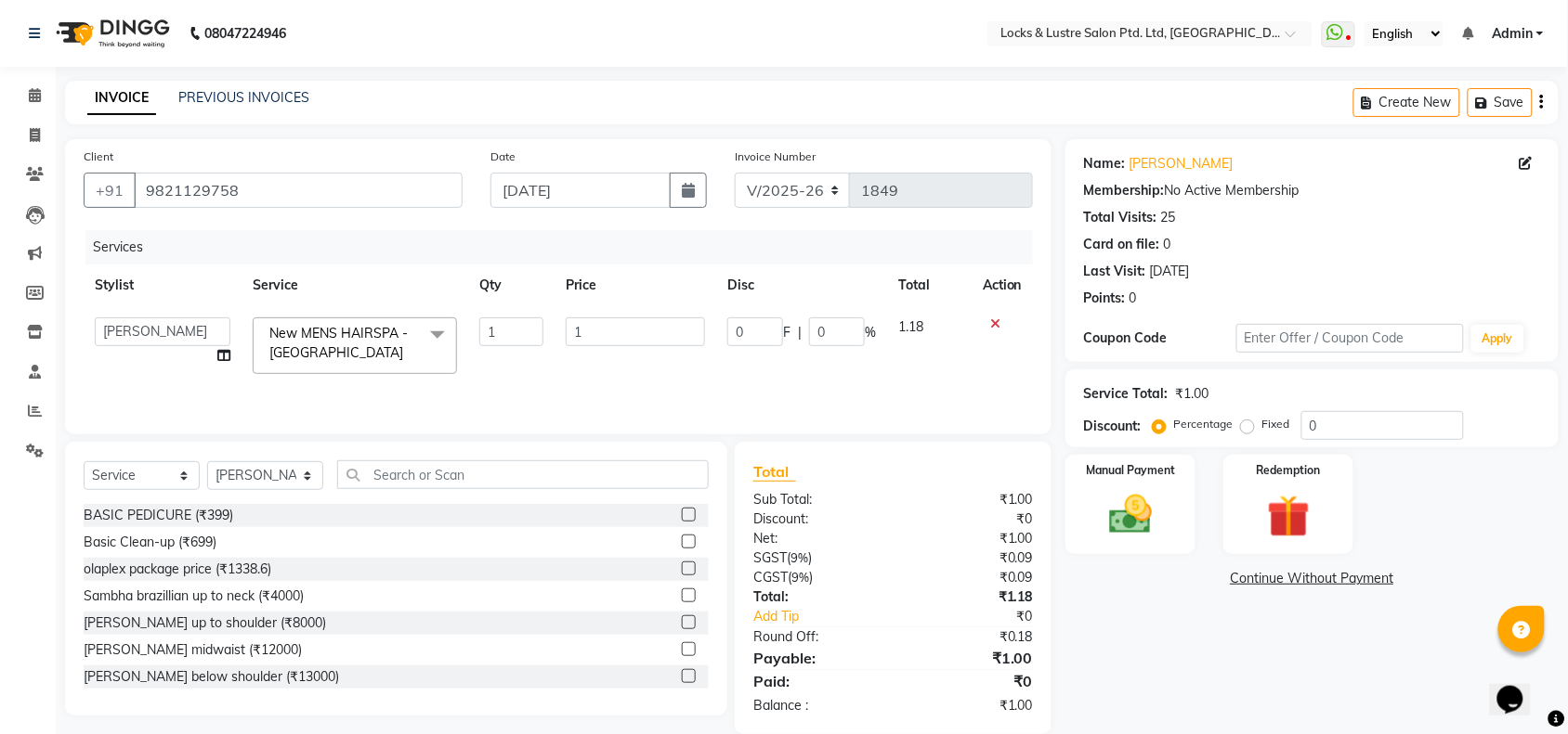
click at [330, 333] on span "New MENS HAIRSPA - MO" at bounding box center [338, 343] width 138 height 36
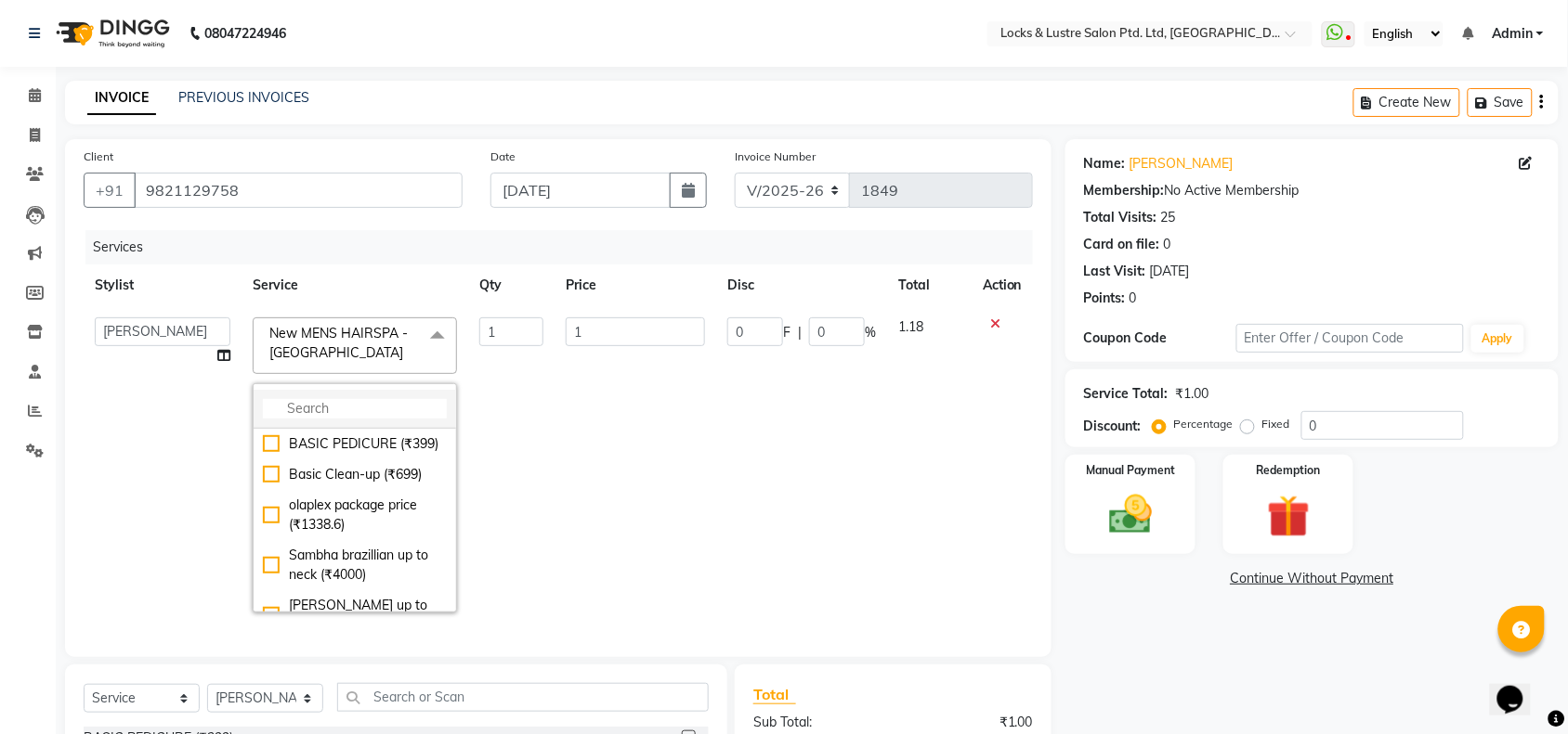
click at [333, 409] on input "multiselect-search" at bounding box center [355, 409] width 184 height 19
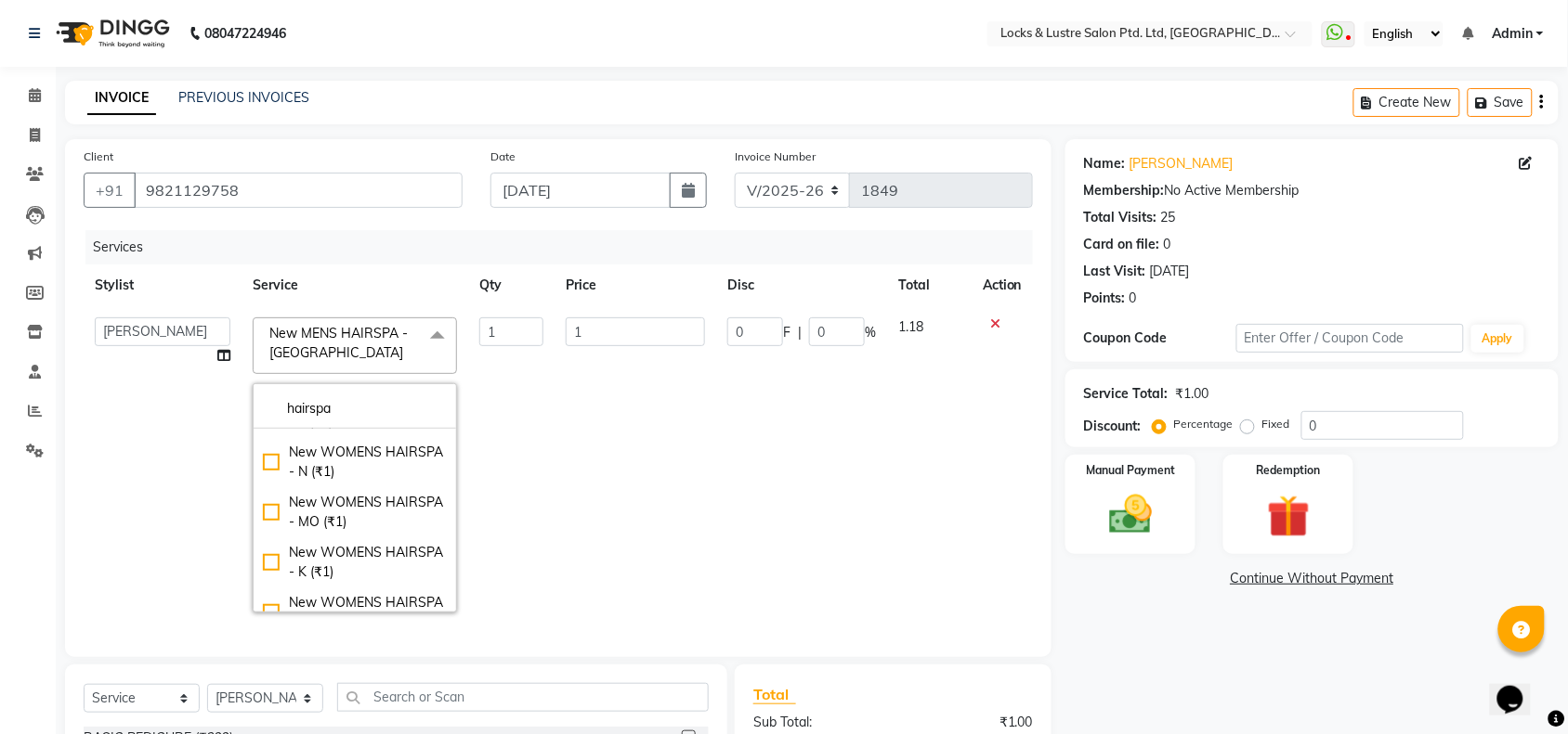
scroll to position [294, 0]
type input "hairspa"
click at [263, 455] on div "New WOMENS HAIRSPA - N (₹1)" at bounding box center [355, 460] width 184 height 39
checkbox input "false"
checkbox input "true"
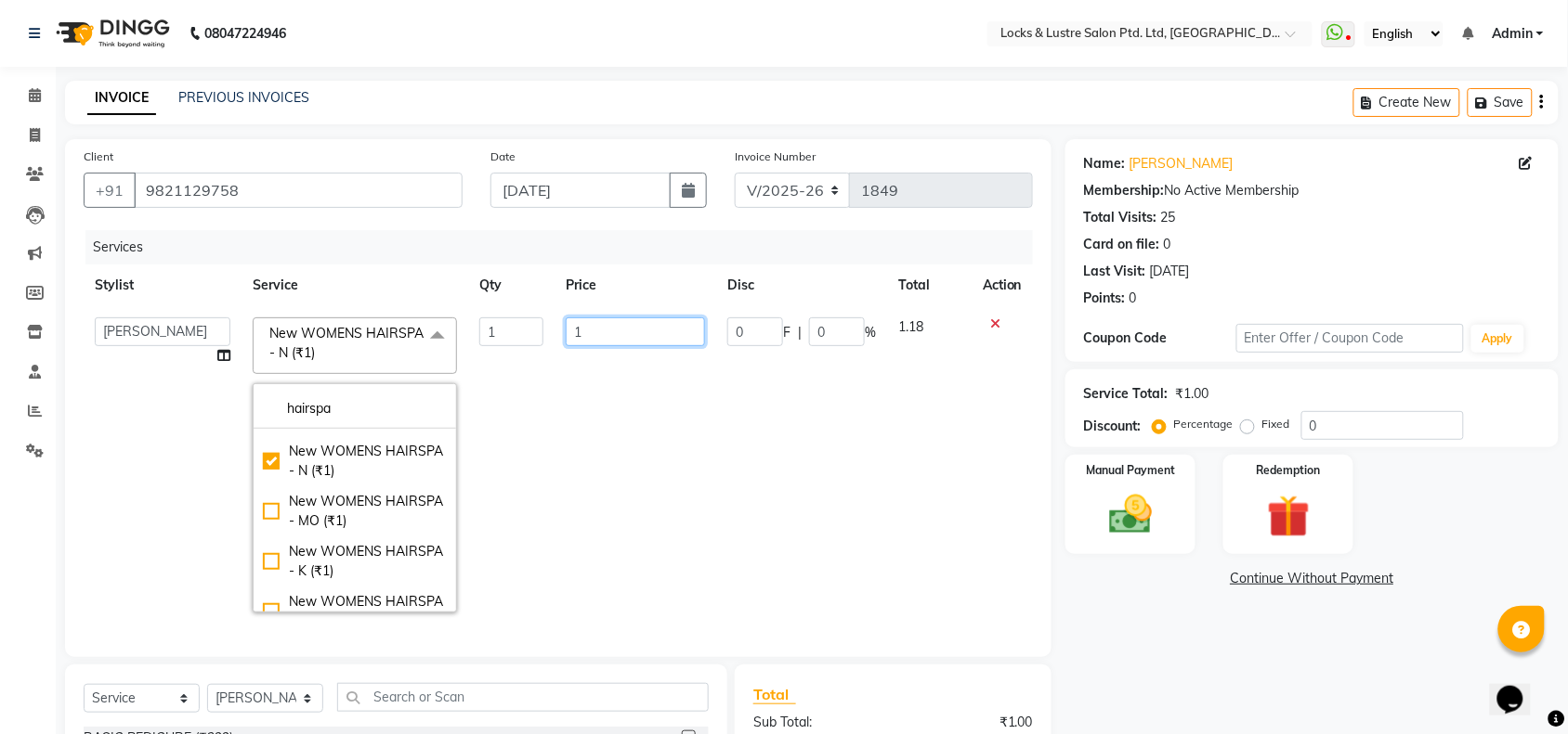
click at [605, 330] on input "1" at bounding box center [635, 332] width 139 height 29
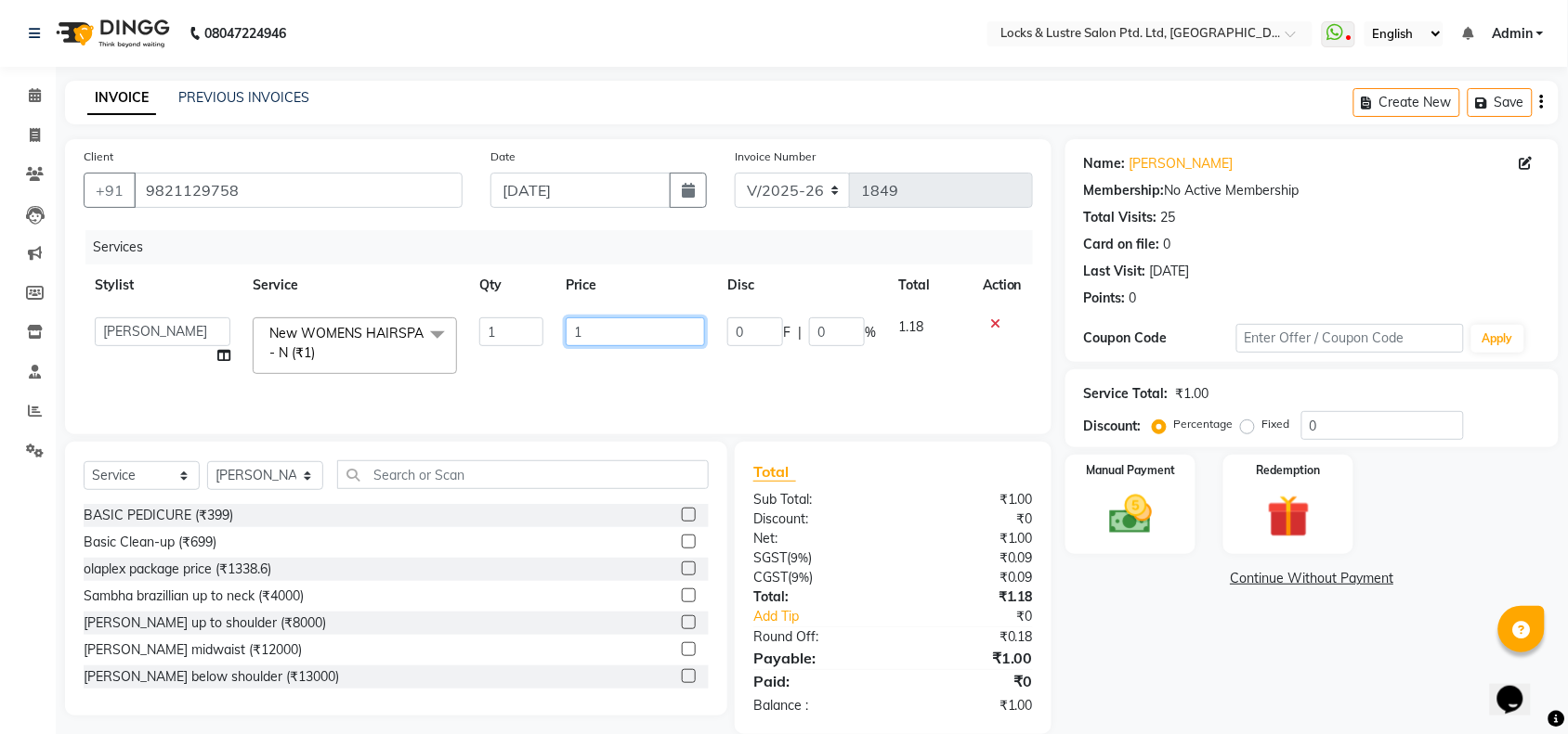
click at [605, 330] on input "1" at bounding box center [635, 332] width 139 height 29
type input "3000"
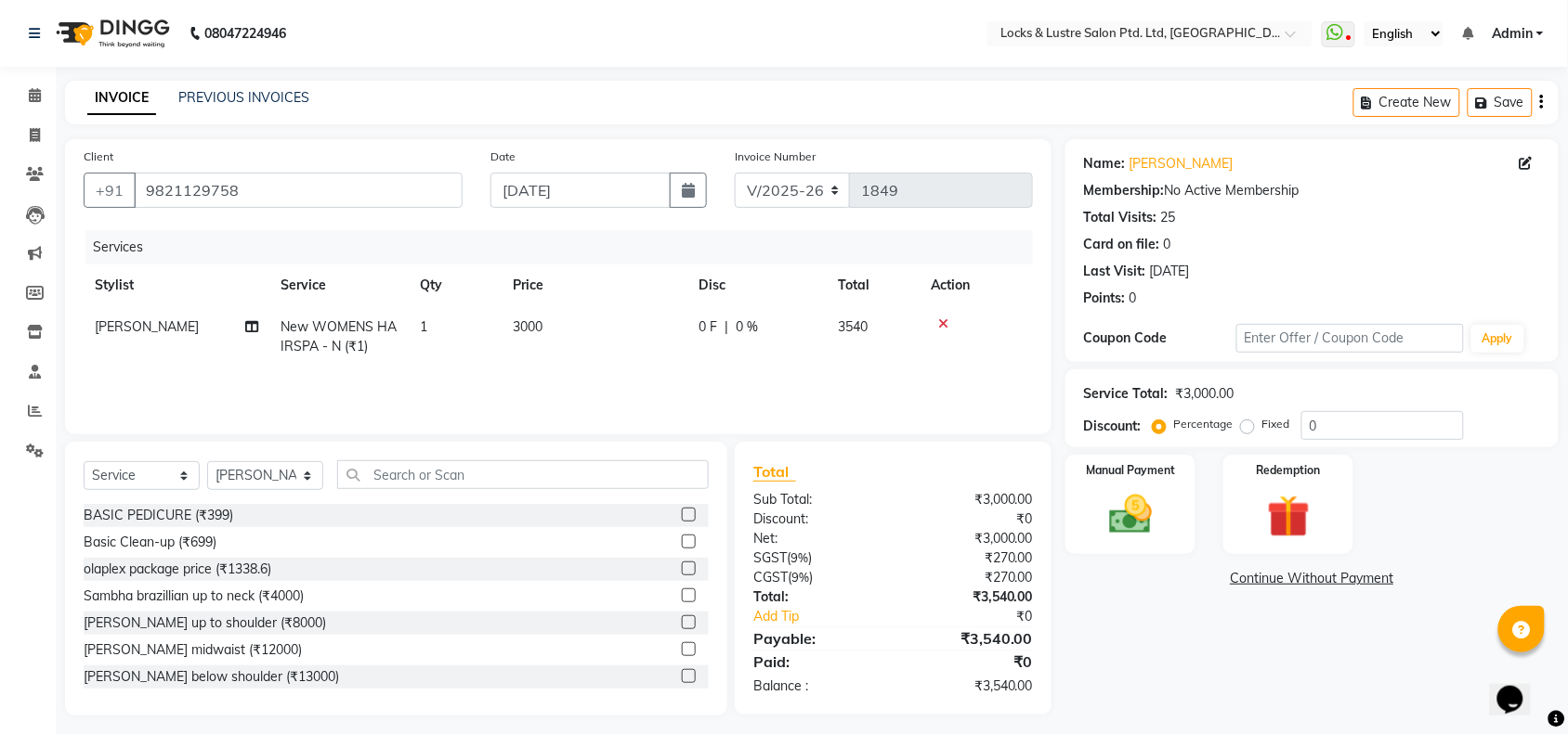
click at [750, 328] on span "0 %" at bounding box center [746, 327] width 22 height 19
select select "89162"
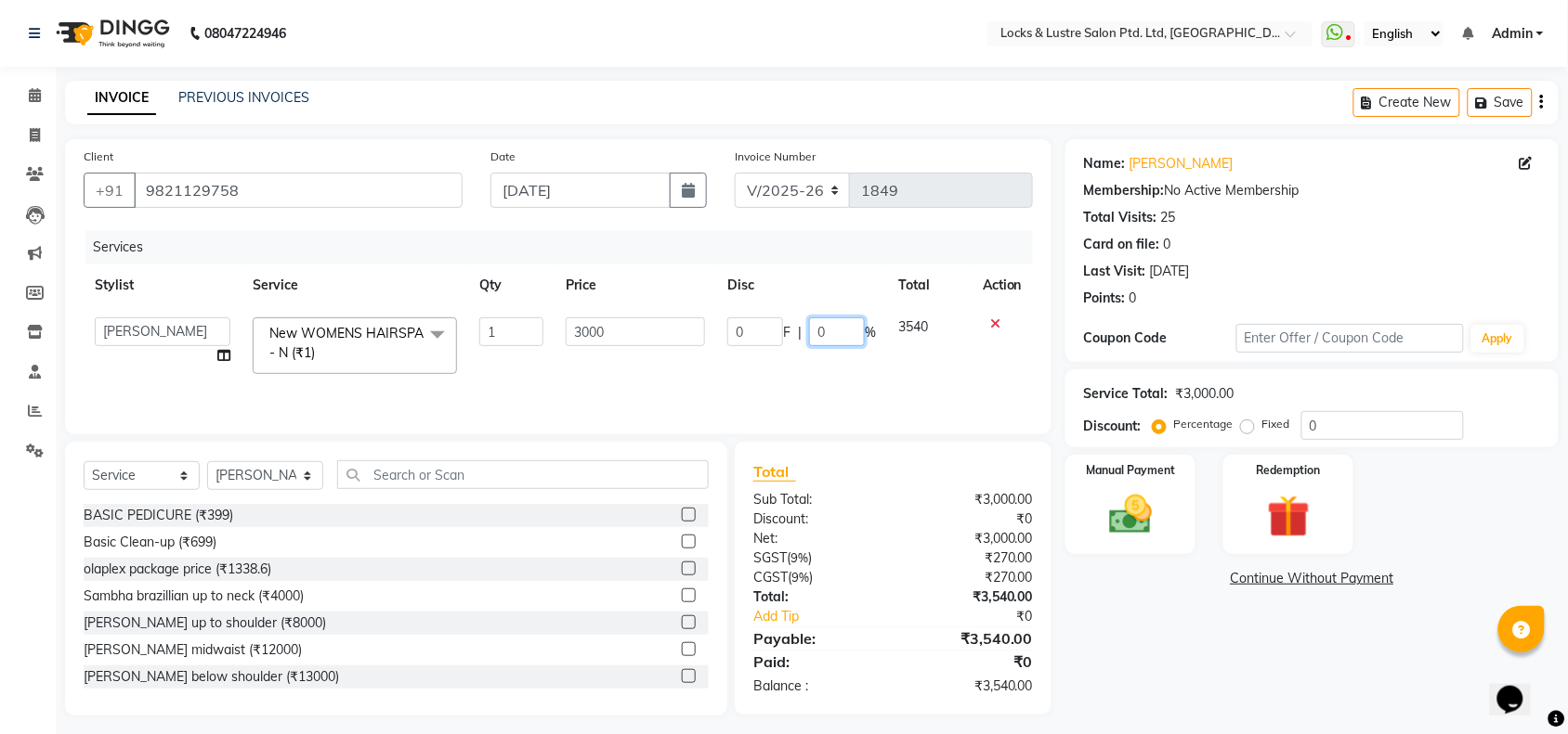
click at [814, 331] on input "0" at bounding box center [836, 332] width 55 height 29
type input "30"
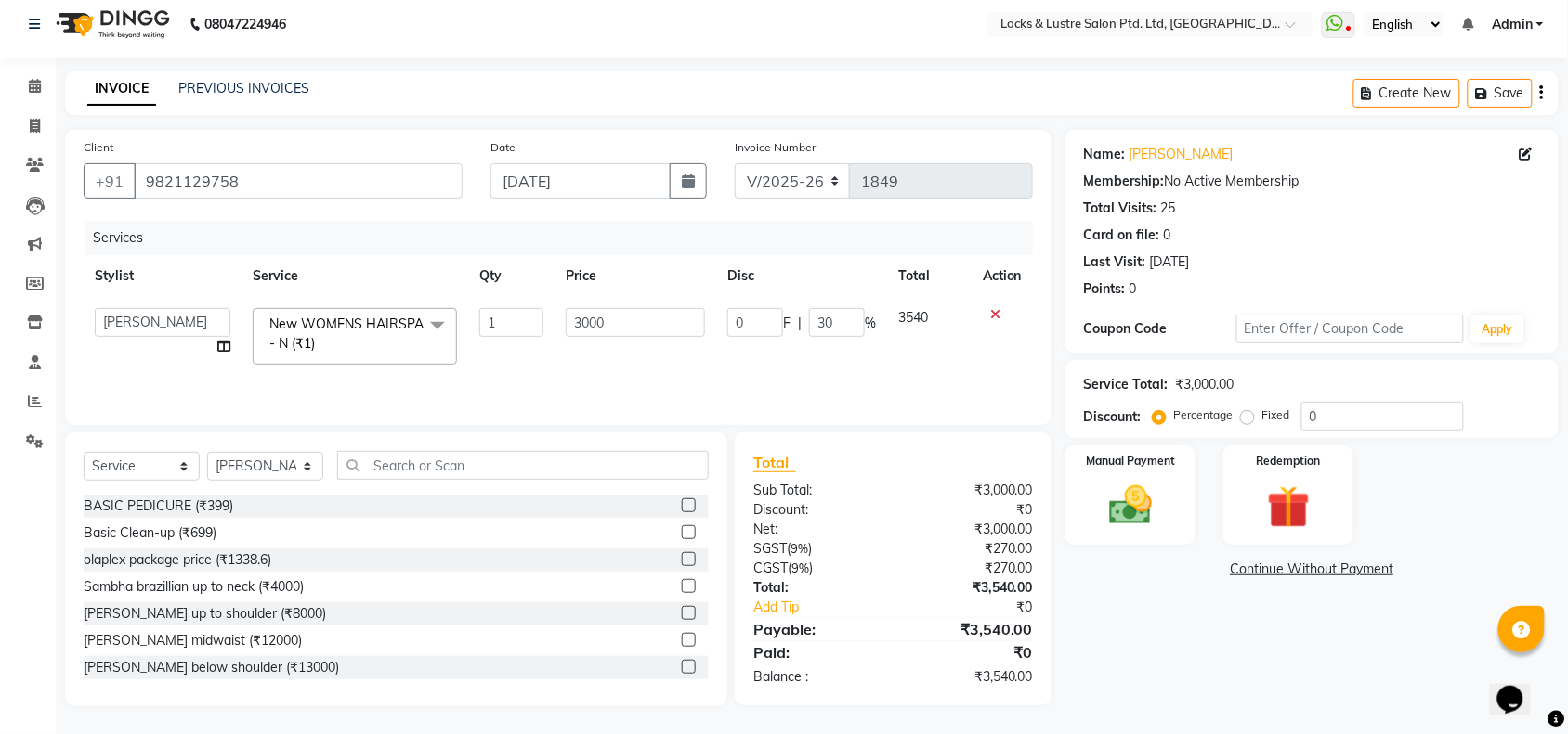
scroll to position [8, 0]
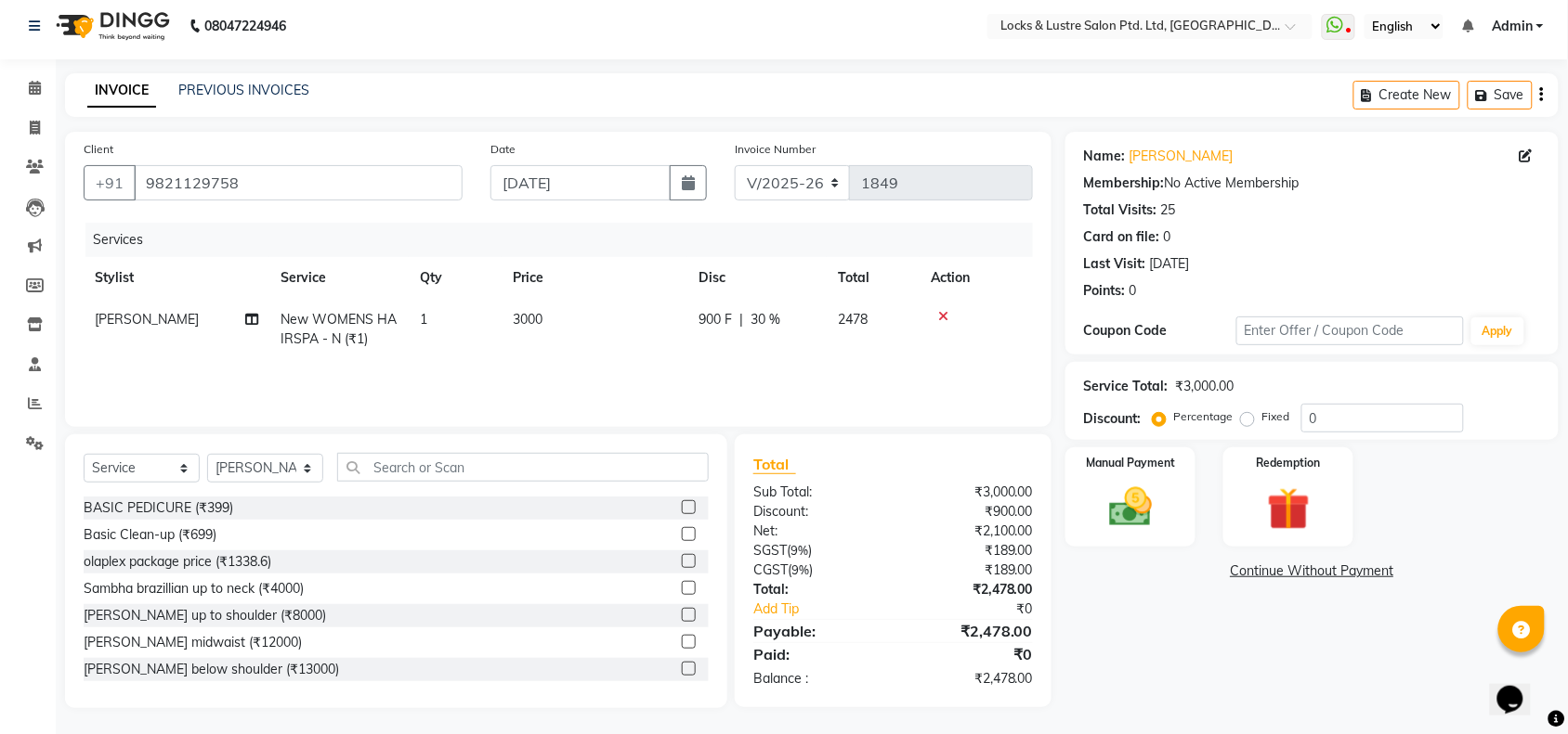
click at [819, 365] on div "Services Stylist Service Qty Price Disc Total Action Hashim Salmani New WOMENS …" at bounding box center [558, 316] width 949 height 186
click at [1121, 494] on img at bounding box center [1130, 507] width 72 height 51
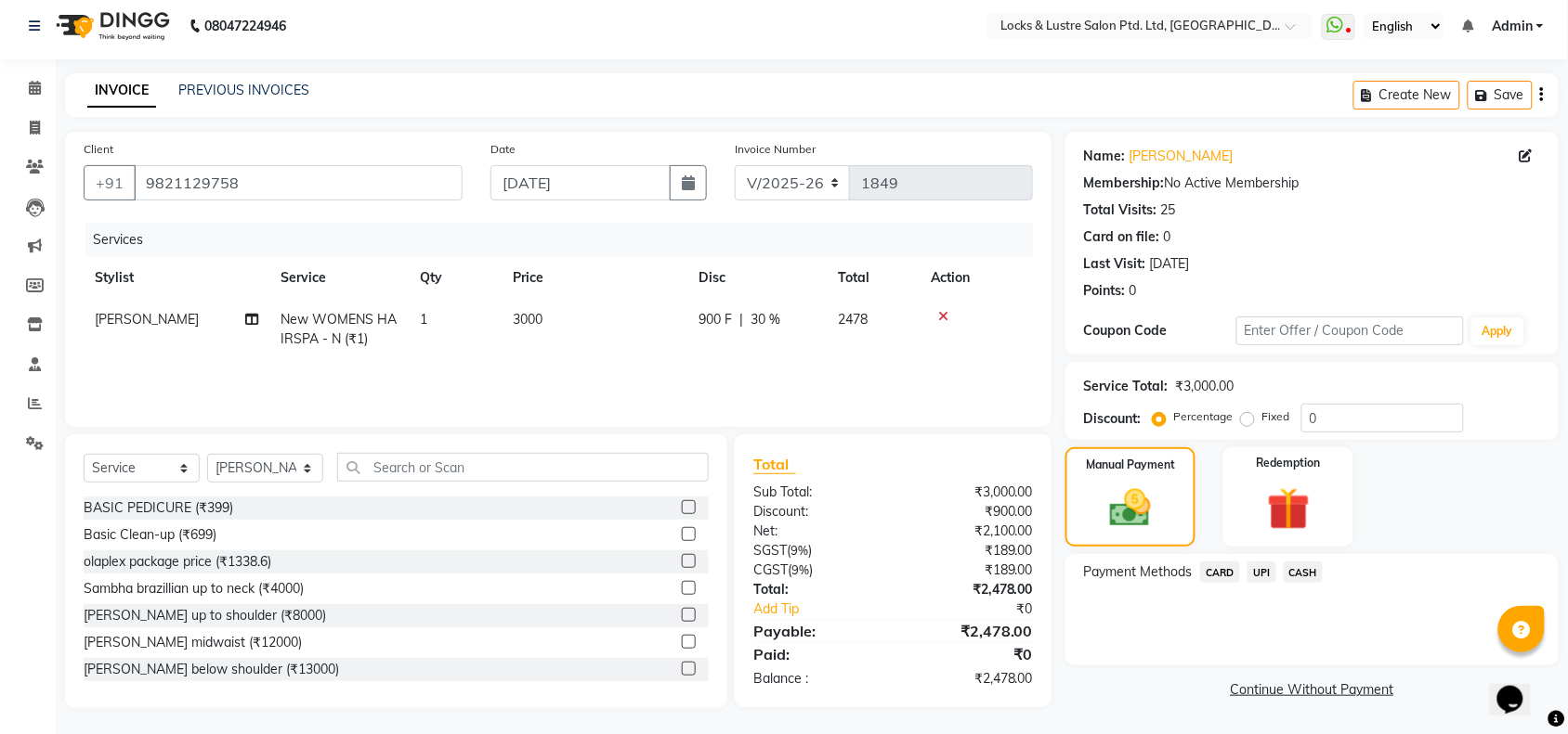
click at [1221, 577] on span "CARD" at bounding box center [1220, 572] width 40 height 21
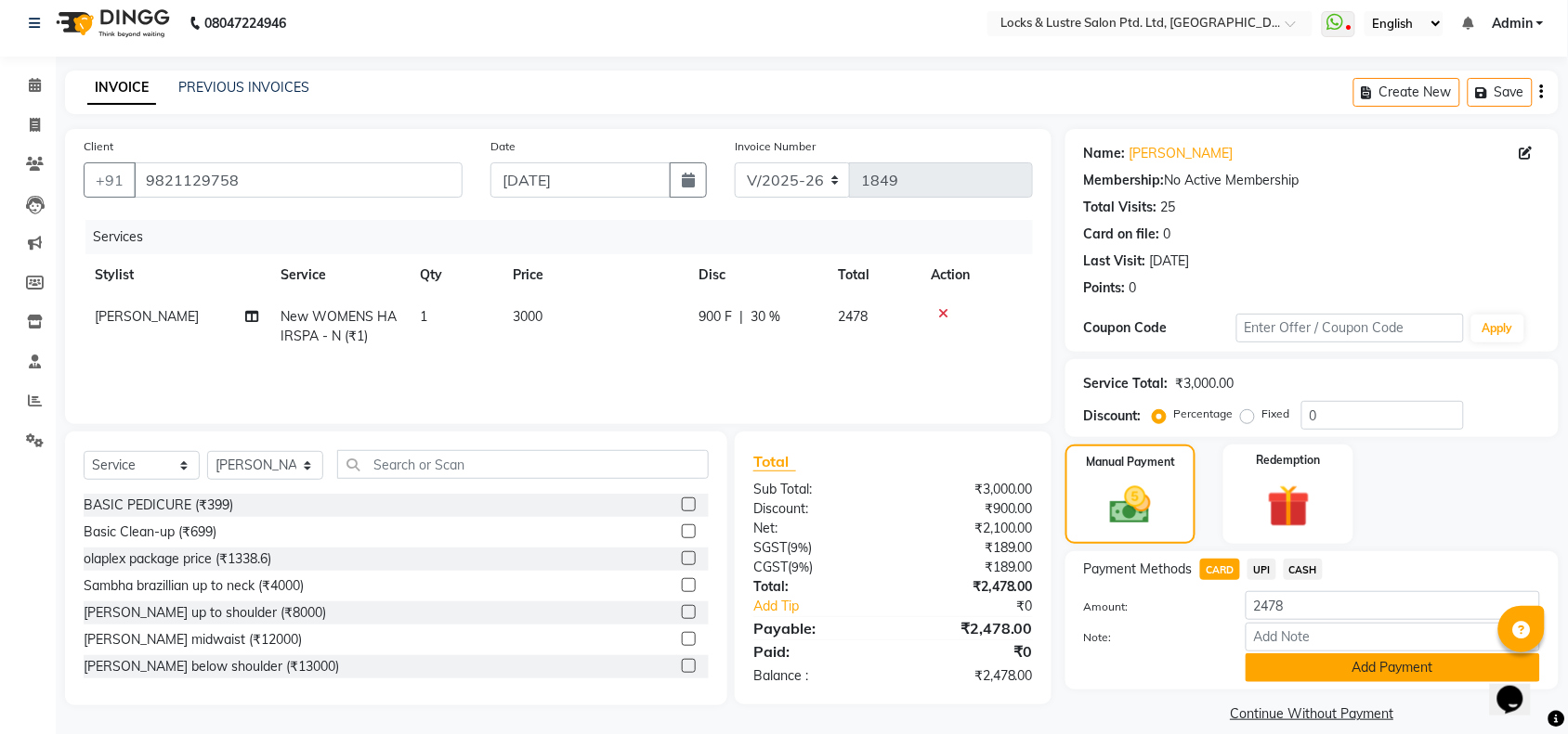
click at [1398, 668] on button "Add Payment" at bounding box center [1393, 667] width 295 height 29
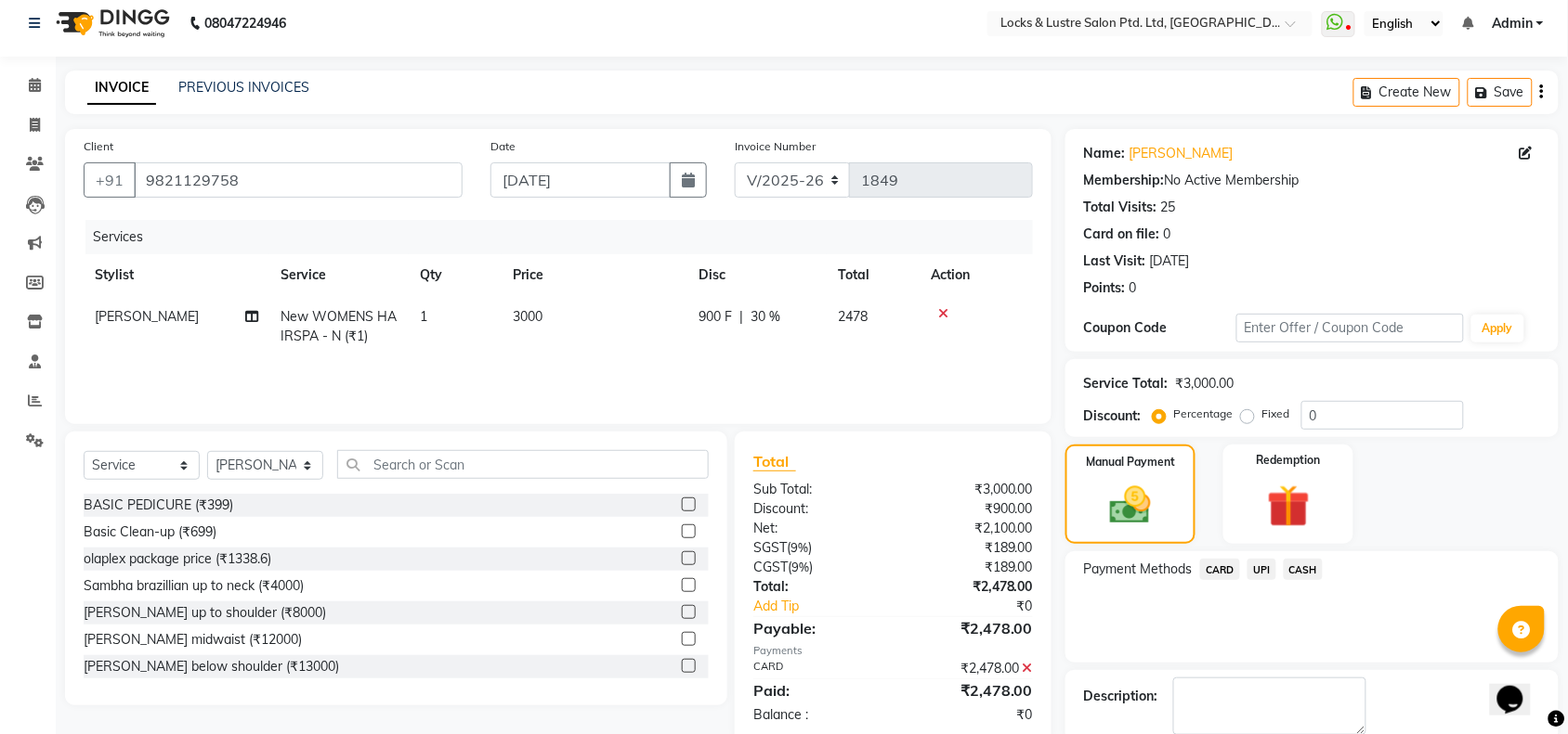
scroll to position [110, 0]
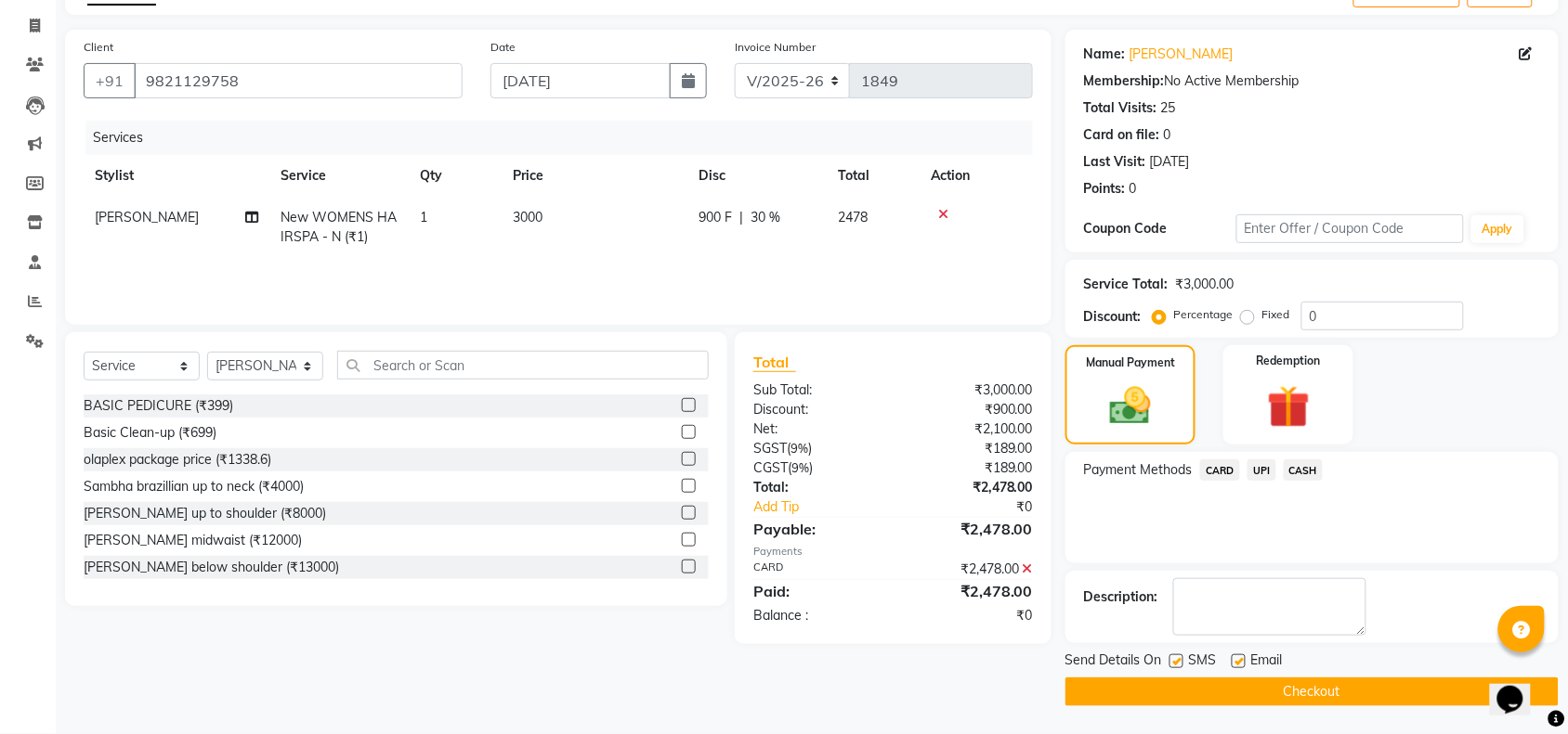
click at [1241, 692] on button "Checkout" at bounding box center [1311, 692] width 493 height 29
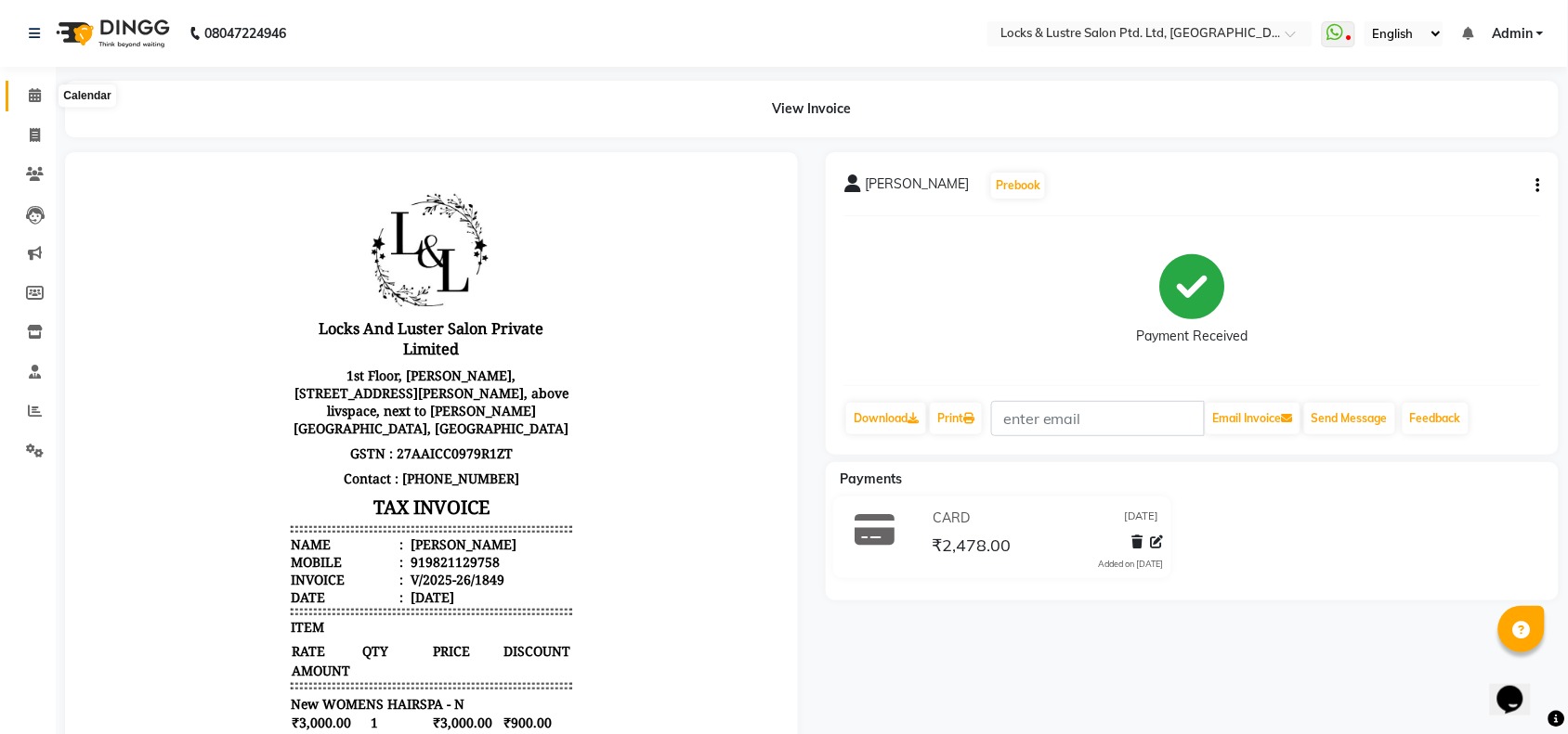
click at [26, 92] on span at bounding box center [34, 96] width 32 height 21
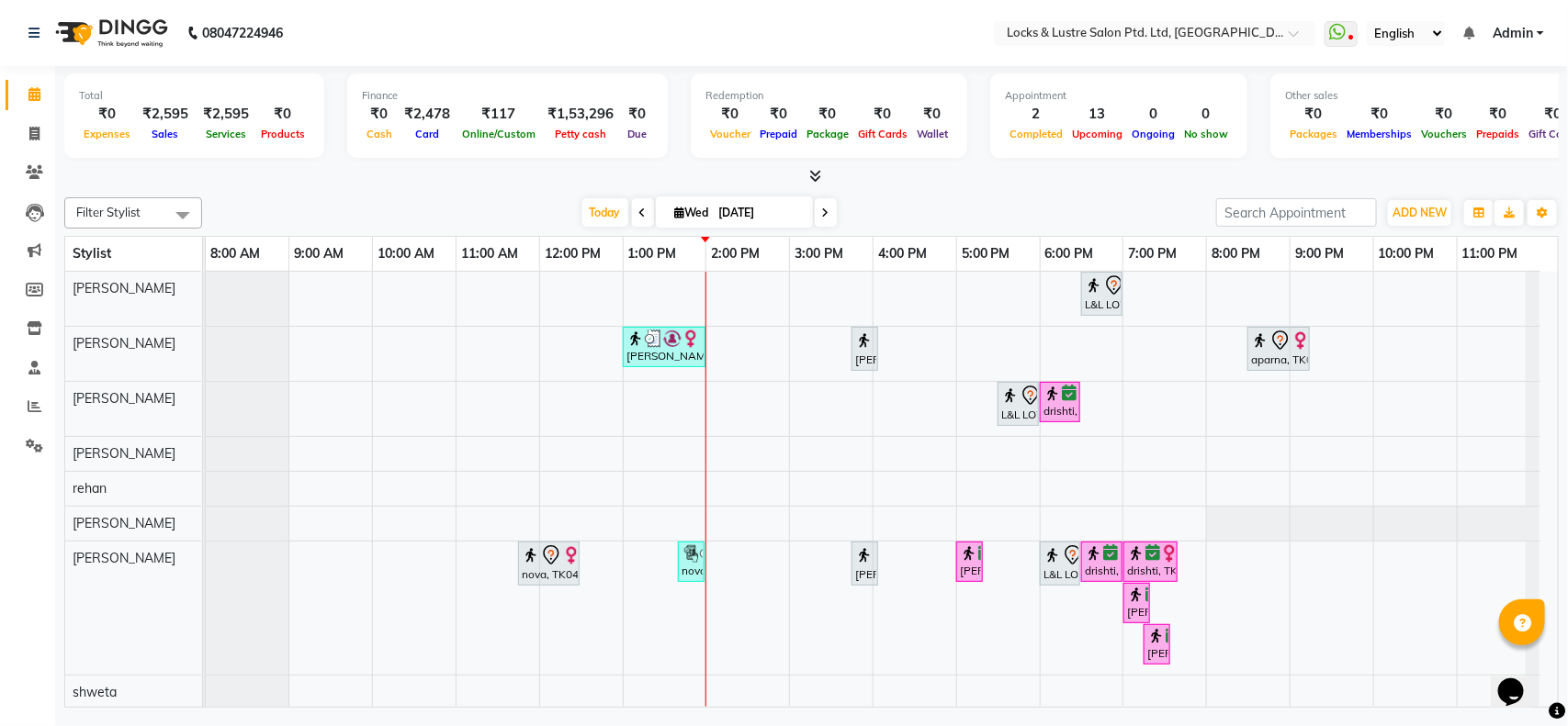
click at [825, 219] on icon at bounding box center [826, 213] width 8 height 11
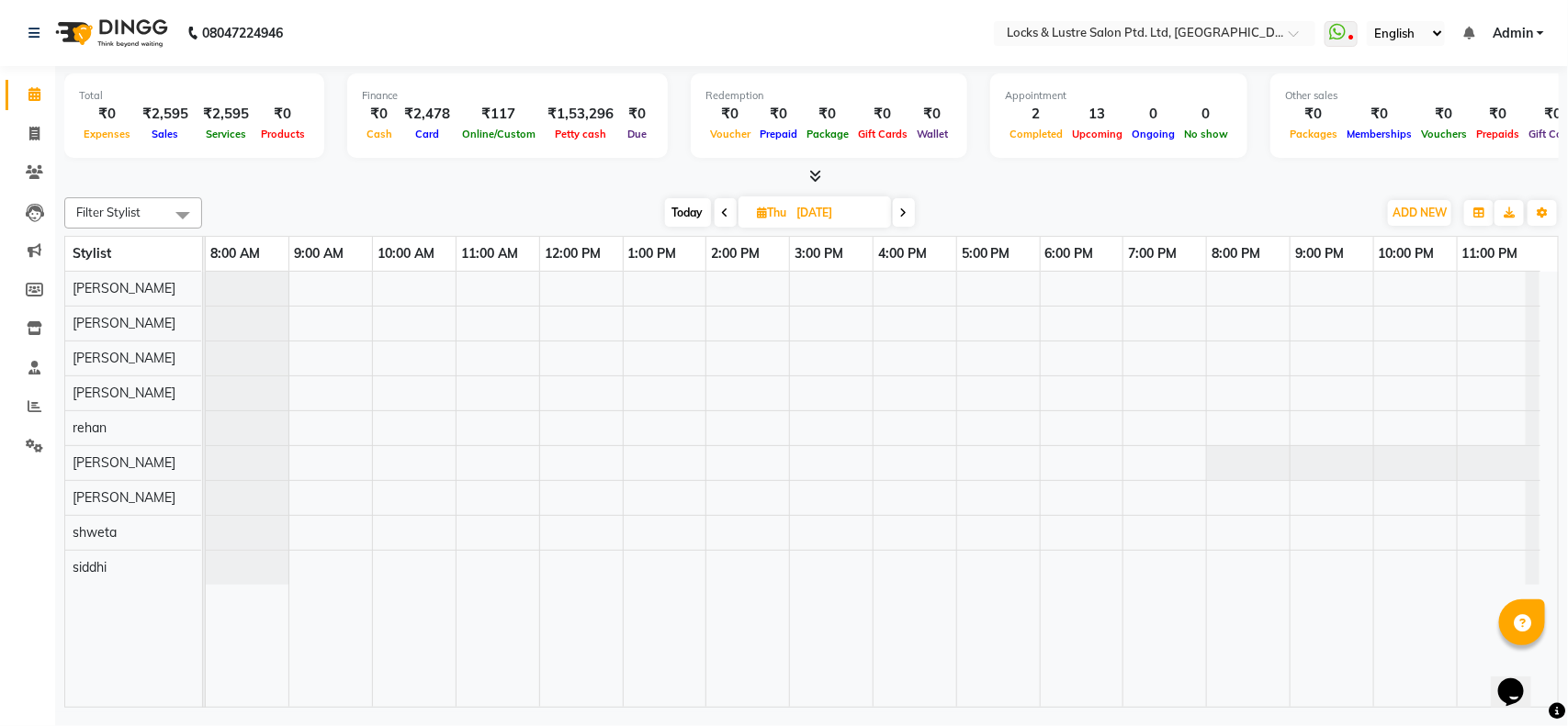
click at [722, 207] on icon at bounding box center [726, 213] width 8 height 11
type input "[DATE]"
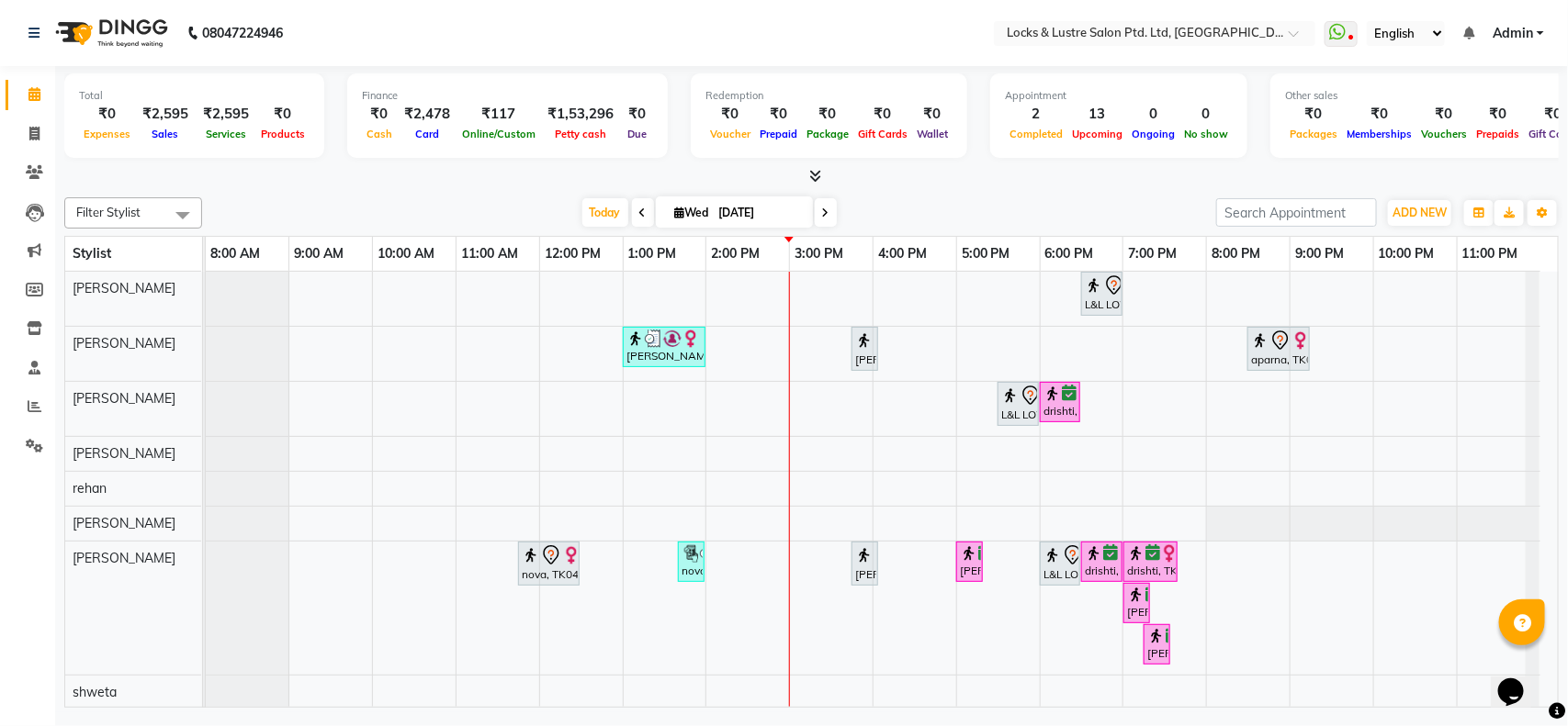
click at [295, 174] on div at bounding box center [811, 176] width 1494 height 19
click at [1407, 214] on span "ADD NEW" at bounding box center [1419, 212] width 54 height 14
click at [1352, 250] on button "Add Appointment" at bounding box center [1379, 247] width 145 height 24
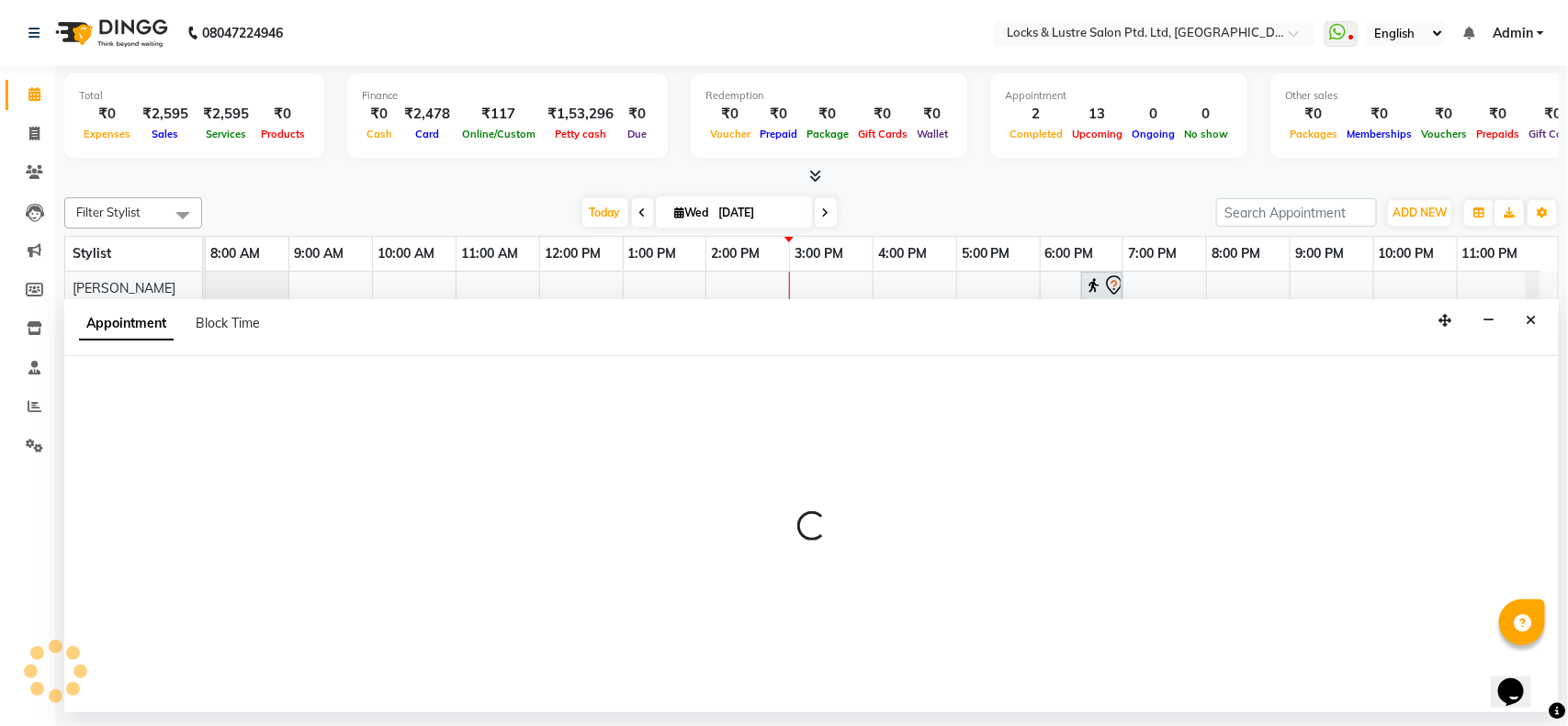
select select "540"
select select "tentative"
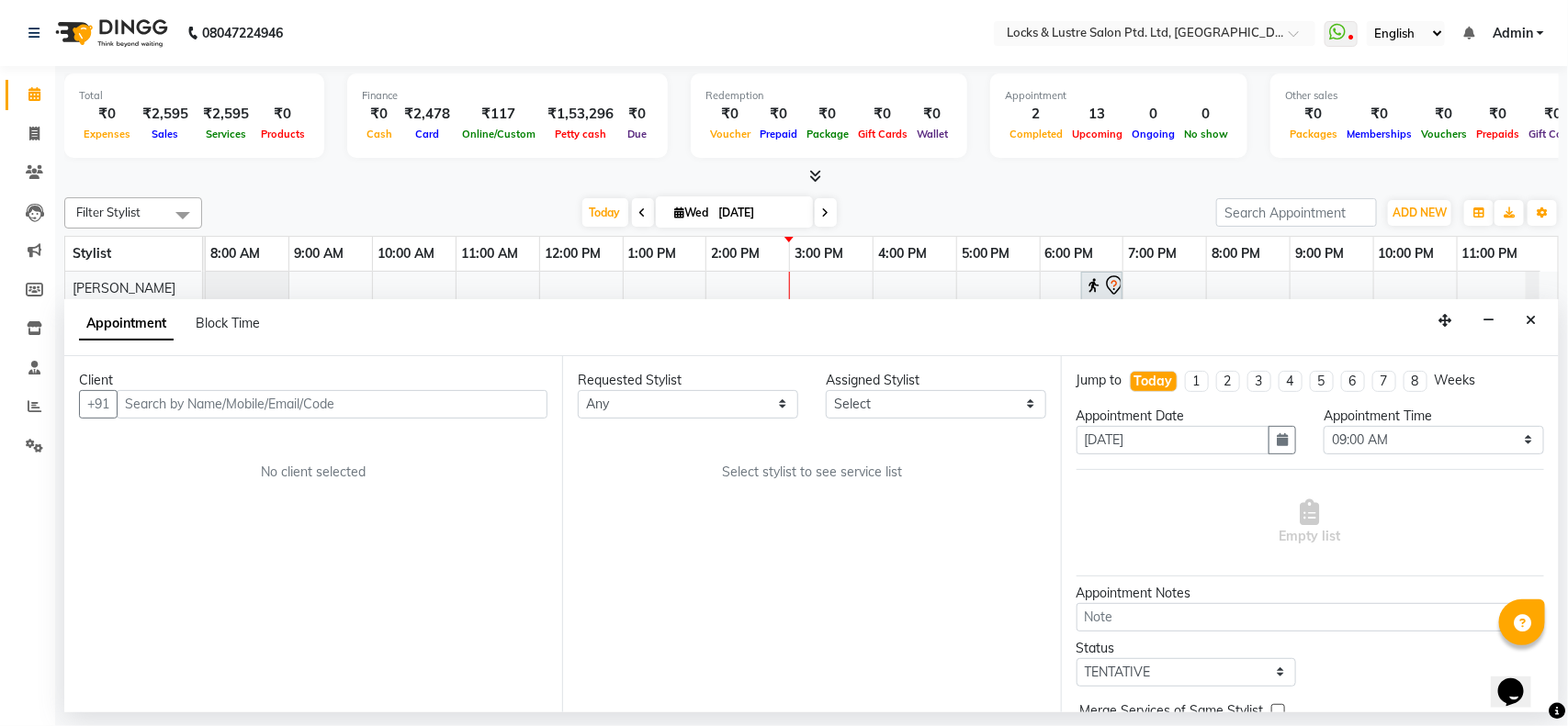
click at [225, 397] on input "text" at bounding box center [332, 404] width 431 height 28
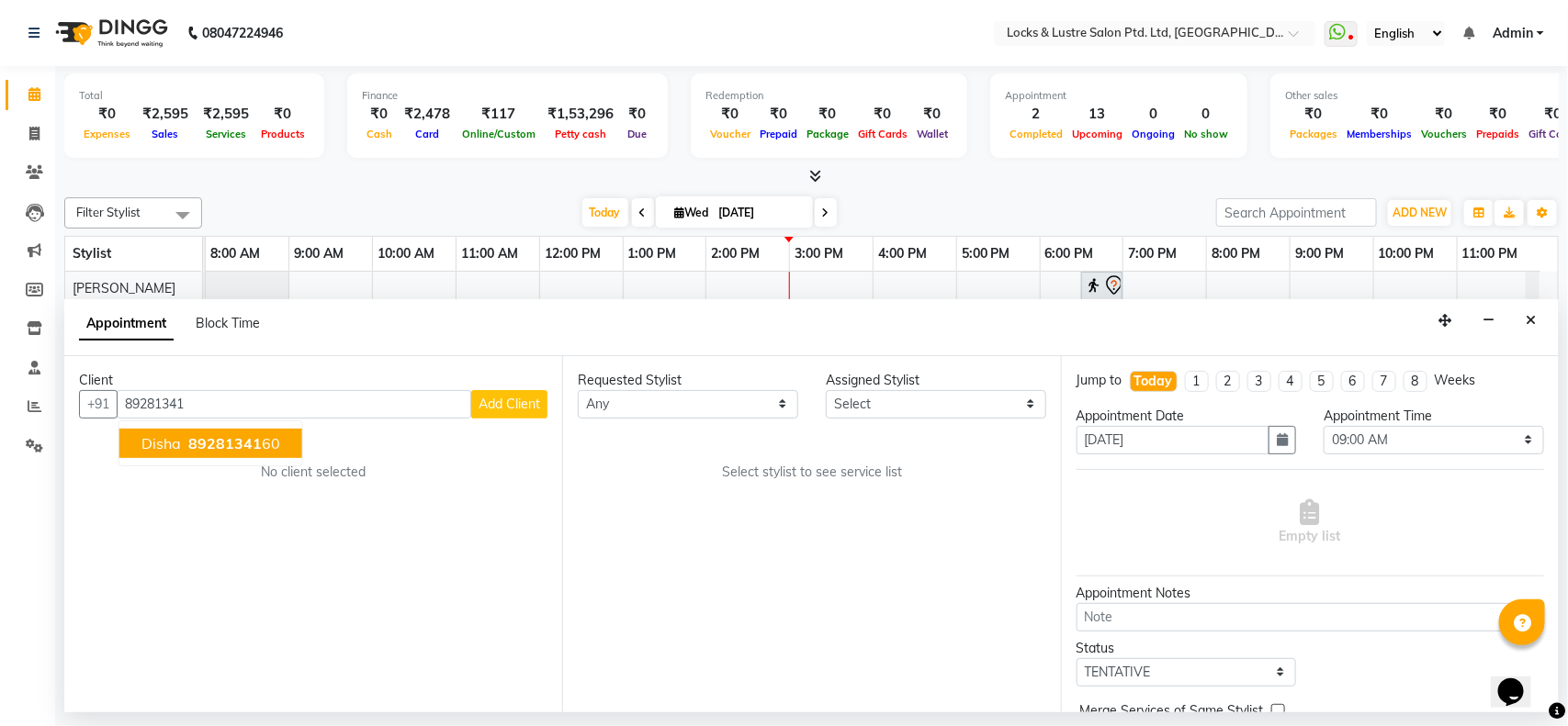
click at [226, 446] on span "89281341" at bounding box center [225, 443] width 74 height 18
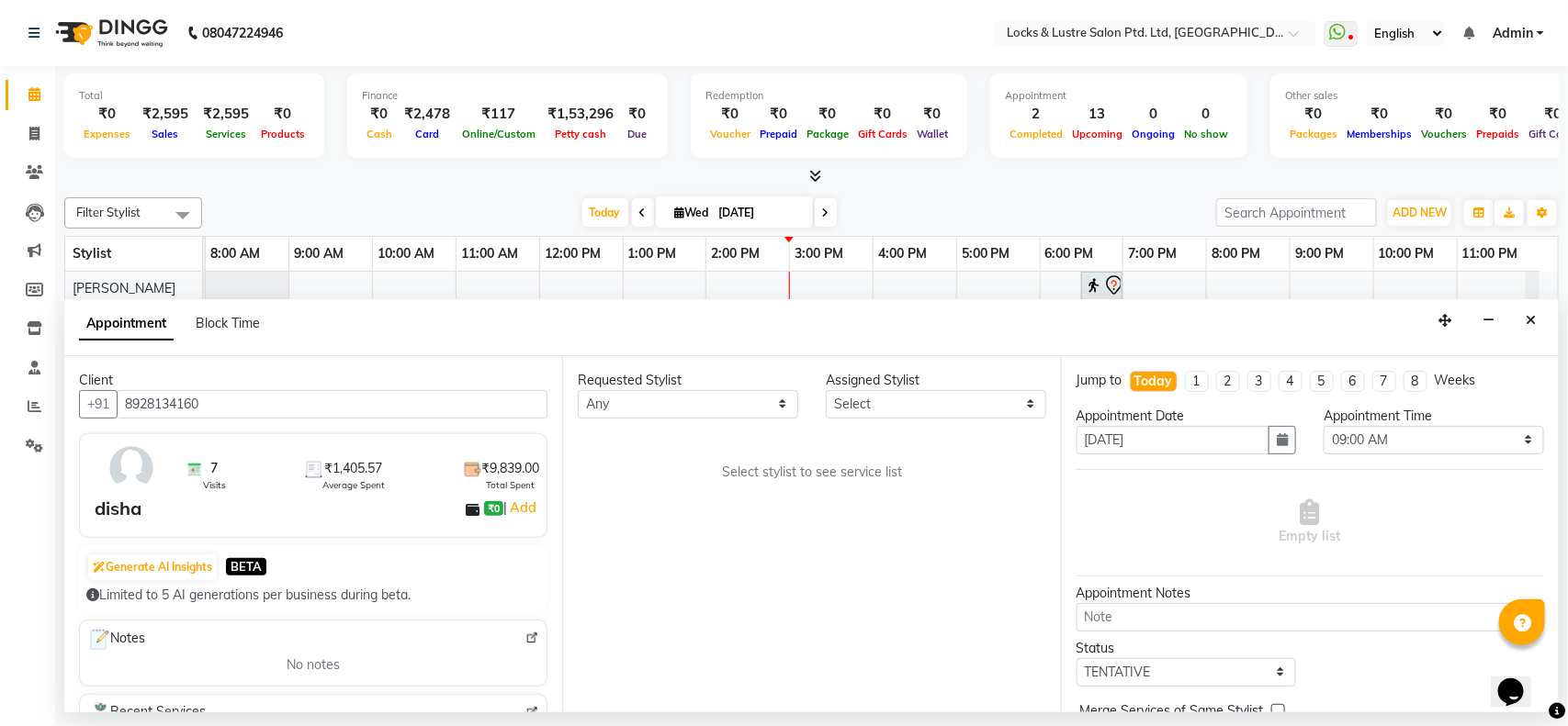
type input "8928134160"
click at [863, 398] on select "Select anushree Hashim Salmani muskan shaikh Rachna Salvi rehan Sahil Sanjeet s…" at bounding box center [936, 404] width 221 height 28
select select "90379"
click at [826, 390] on select "Select anushree Hashim Salmani muskan shaikh Rachna Salvi rehan Sahil Sanjeet s…" at bounding box center [936, 404] width 221 height 28
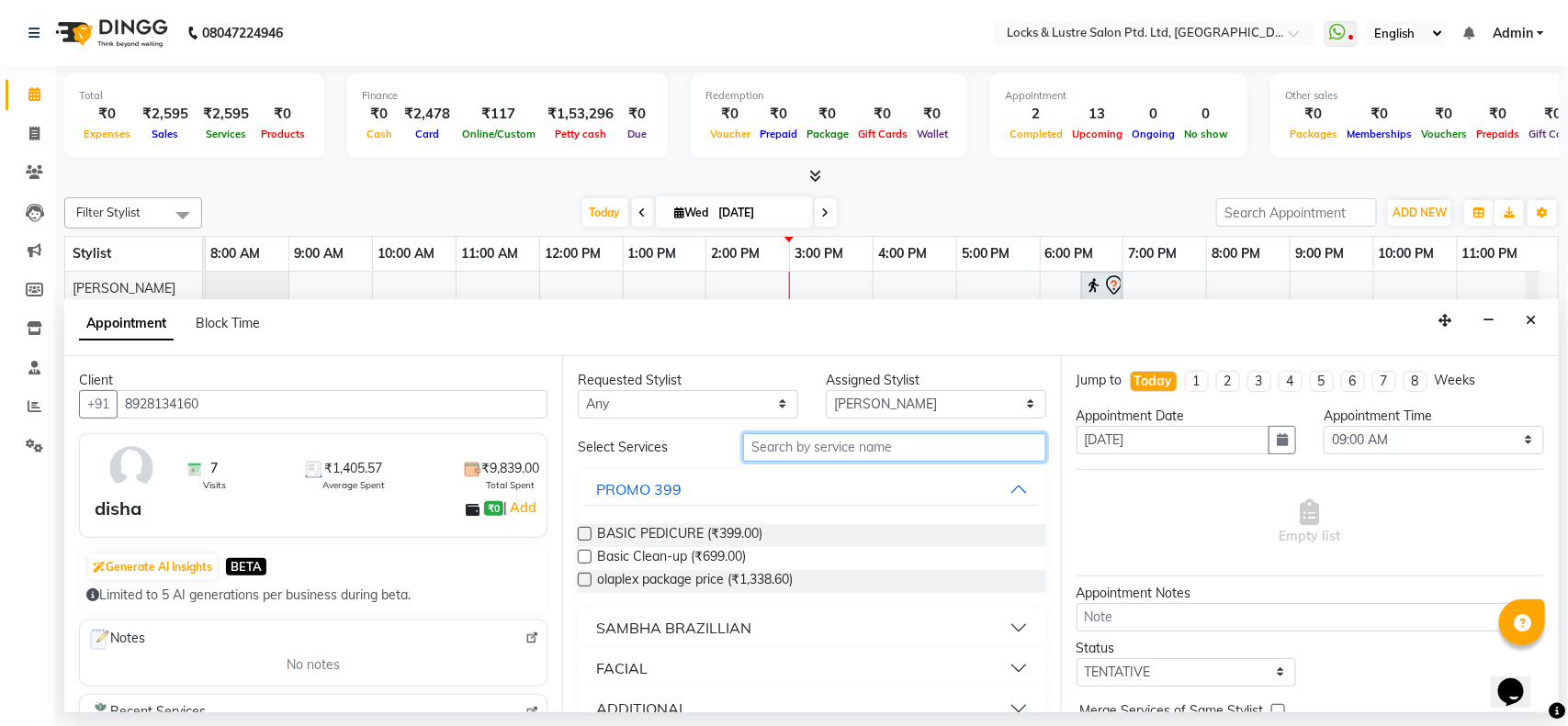
click at [819, 435] on input "text" at bounding box center [894, 448] width 303 height 28
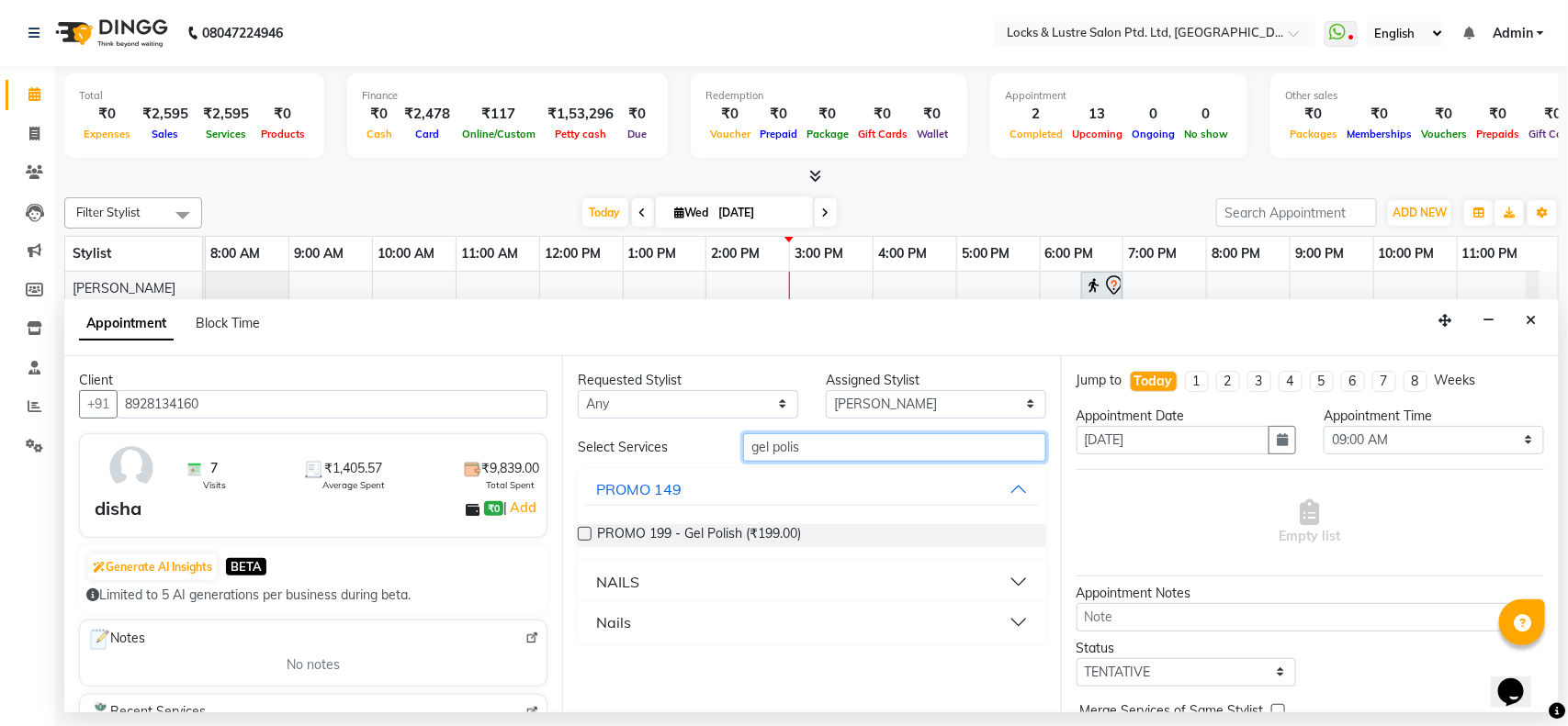
type input "gel polis"
click at [580, 539] on label at bounding box center [584, 534] width 14 height 14
click at [580, 539] on input "checkbox" at bounding box center [583, 536] width 12 height 12
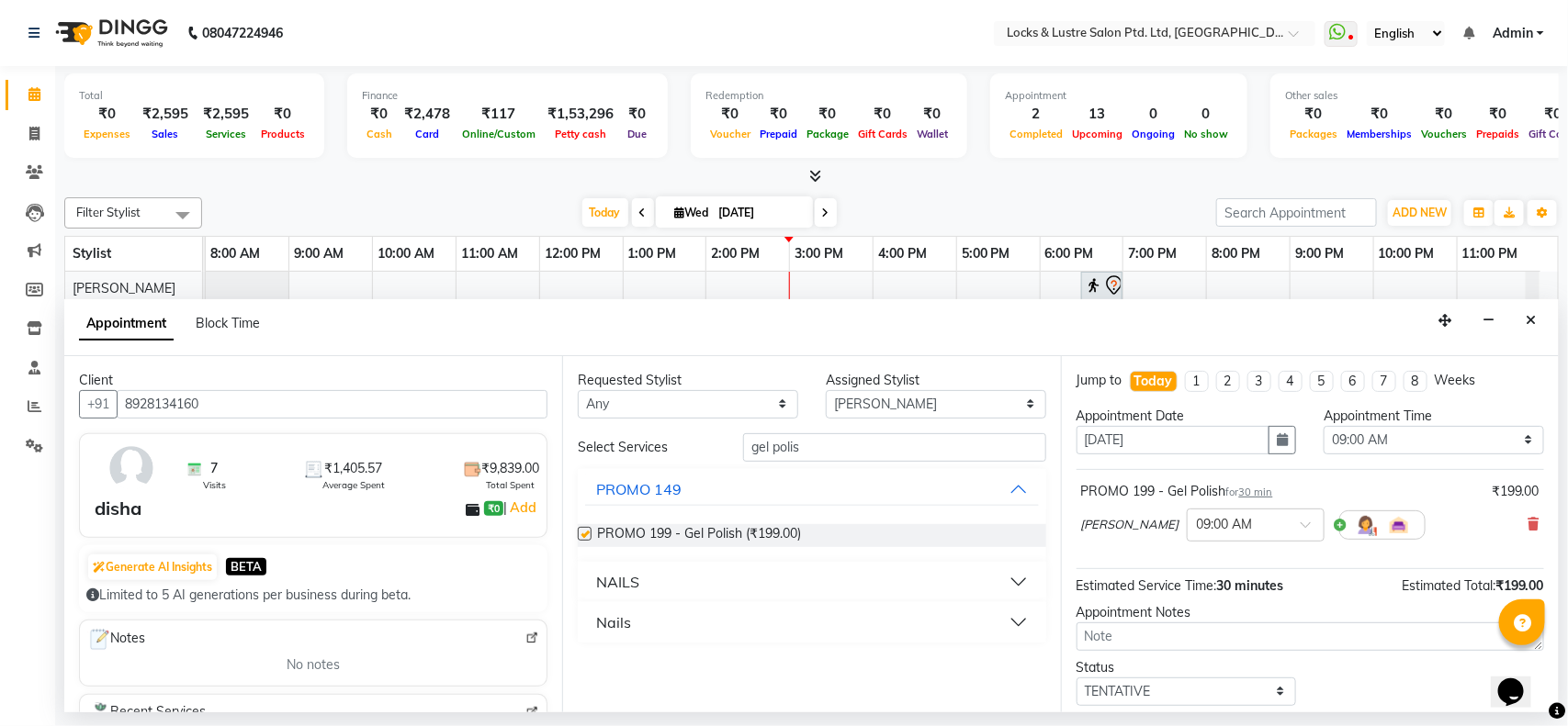
checkbox input "false"
click at [1201, 521] on input "text" at bounding box center [1238, 523] width 81 height 19
click at [1210, 629] on div "07:00 PM" at bounding box center [1256, 626] width 136 height 34
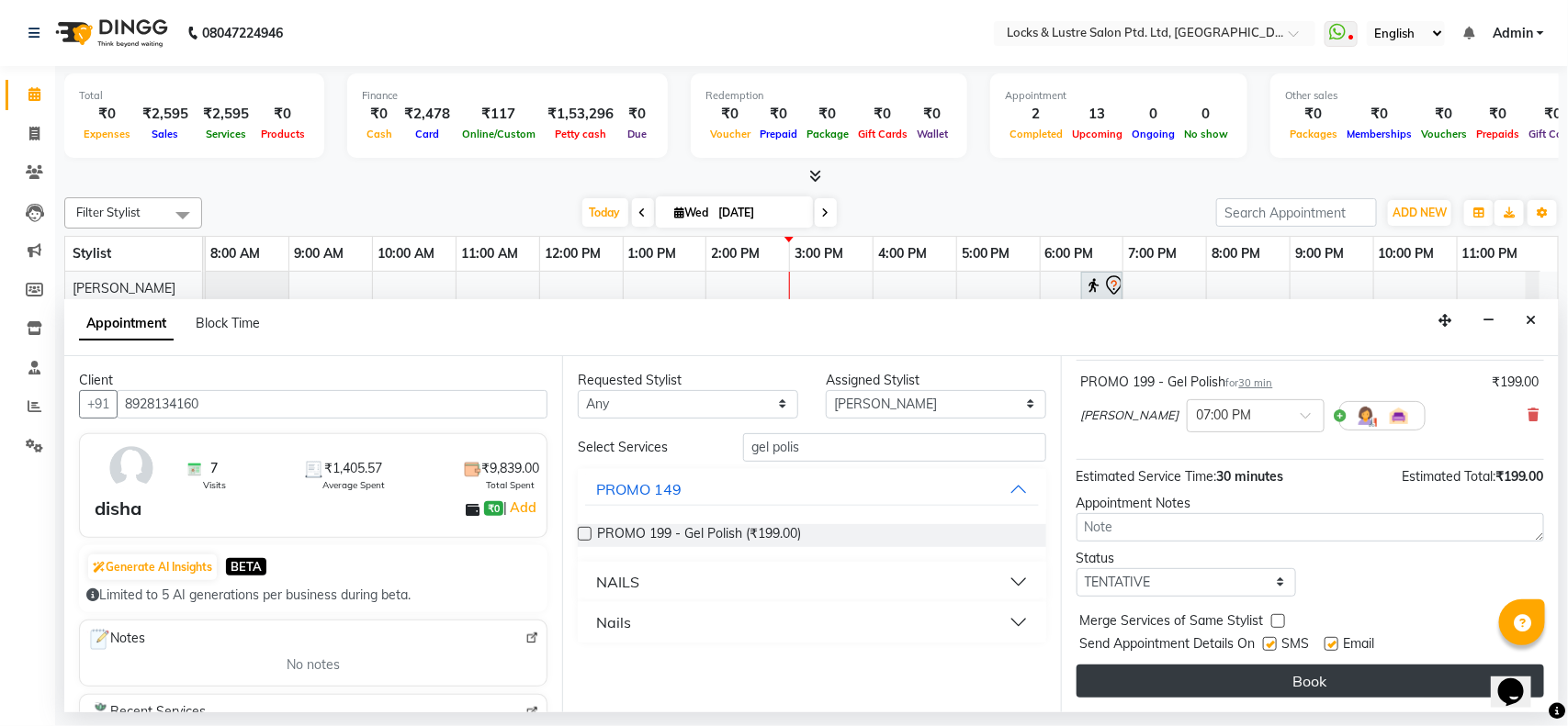
click at [1233, 685] on button "Book" at bounding box center [1310, 681] width 468 height 33
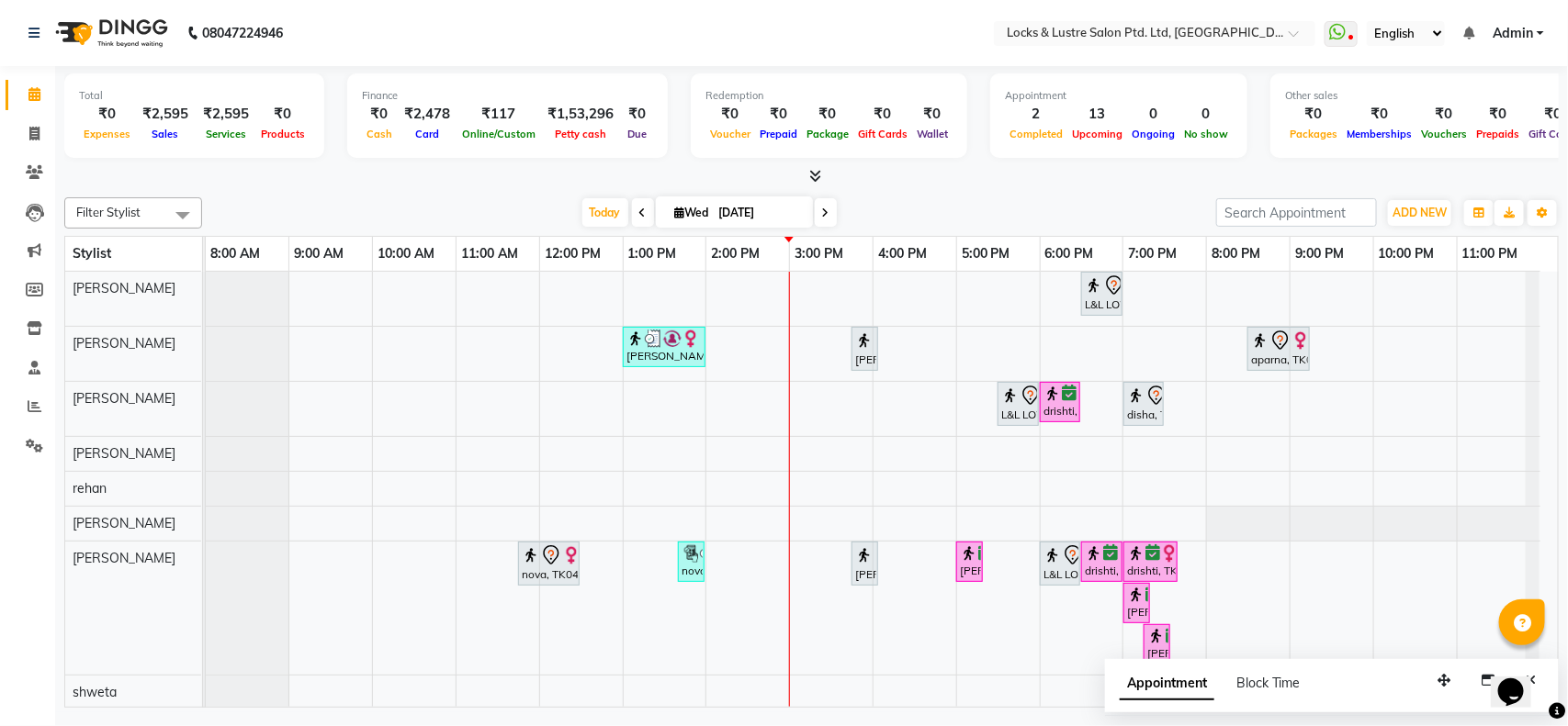
click at [374, 190] on div "Filter Stylist Select All anushree Hashim Salmani muskan shaikh Rachna Salvi re…" at bounding box center [811, 449] width 1494 height 518
click at [995, 204] on div "Today Wed 03-09-2025" at bounding box center [709, 212] width 995 height 27
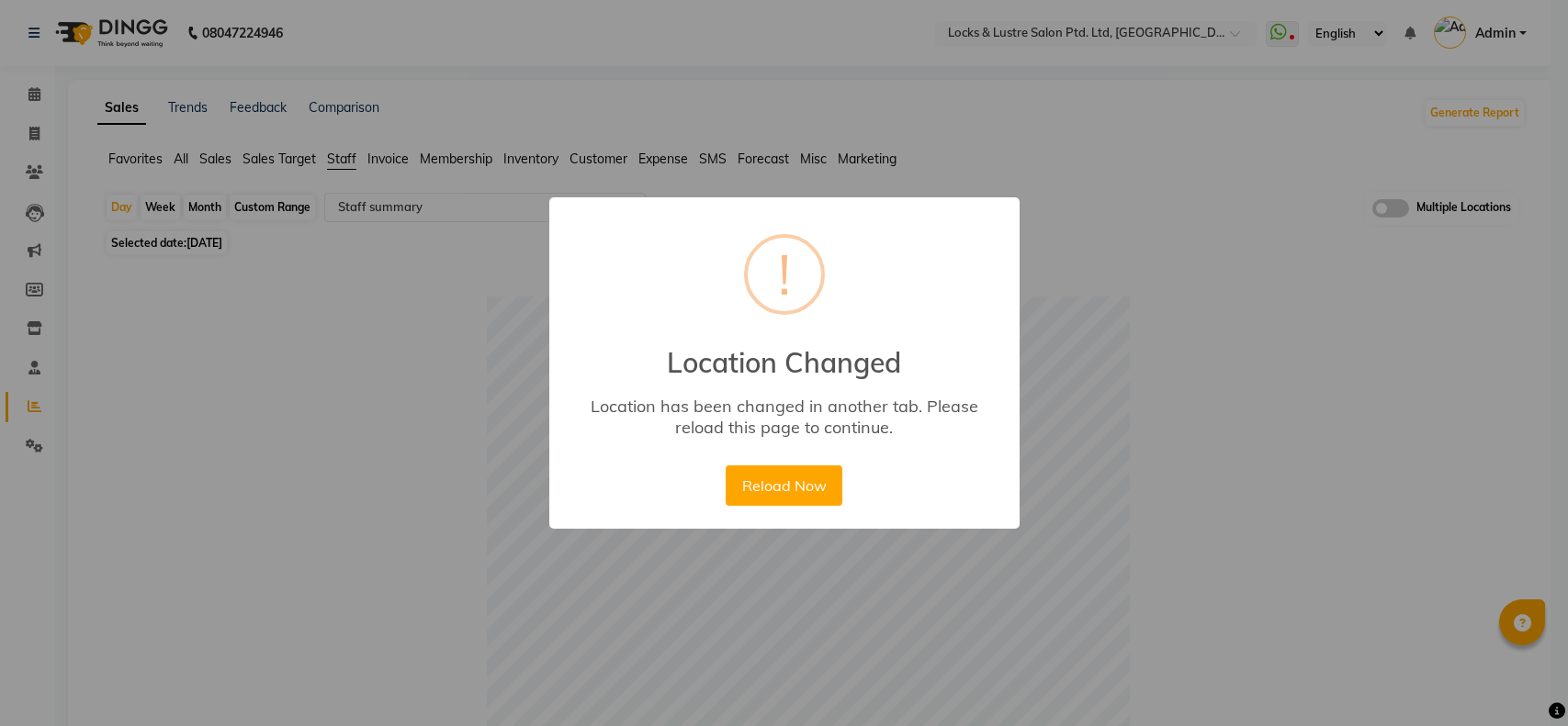
select select "full_report"
select select "csv"
